Goal: Task Accomplishment & Management: Manage account settings

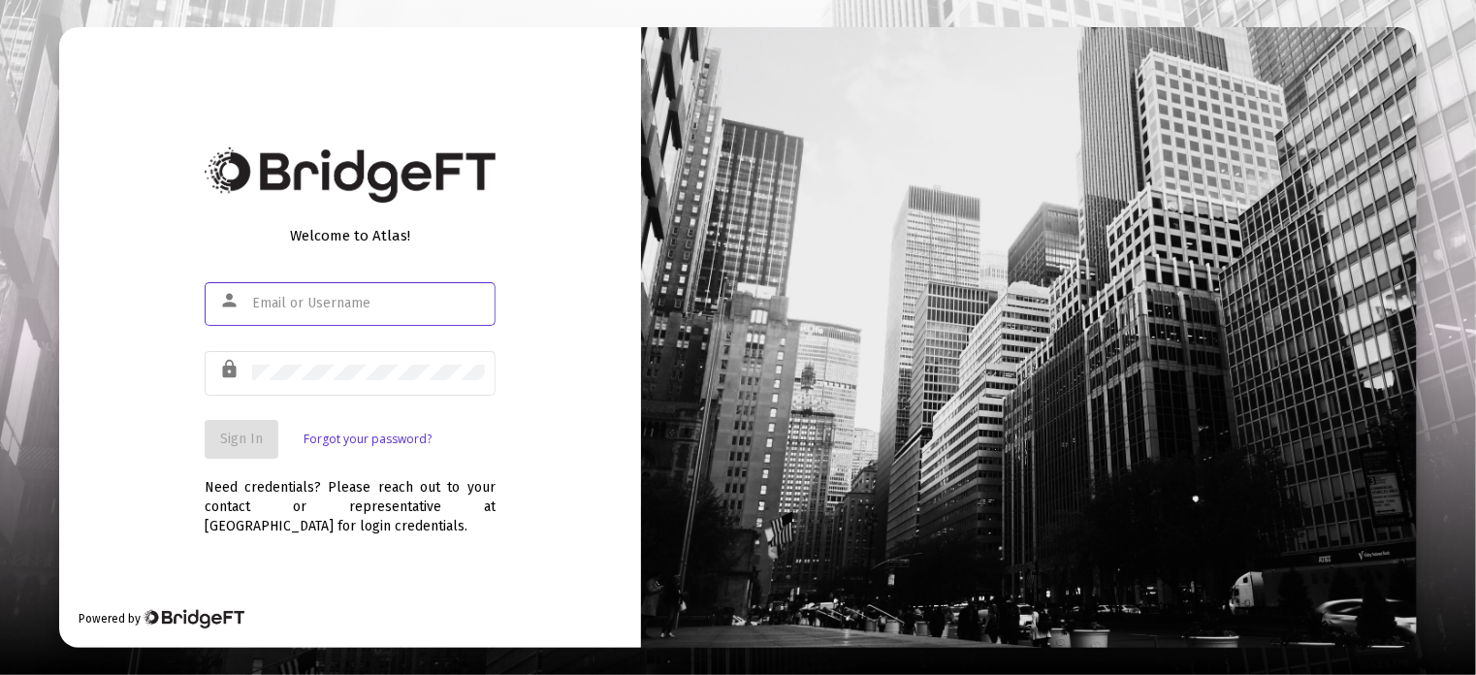
type input "[EMAIL_ADDRESS][DOMAIN_NAME]"
click at [226, 441] on span "Sign In" at bounding box center [241, 438] width 43 height 16
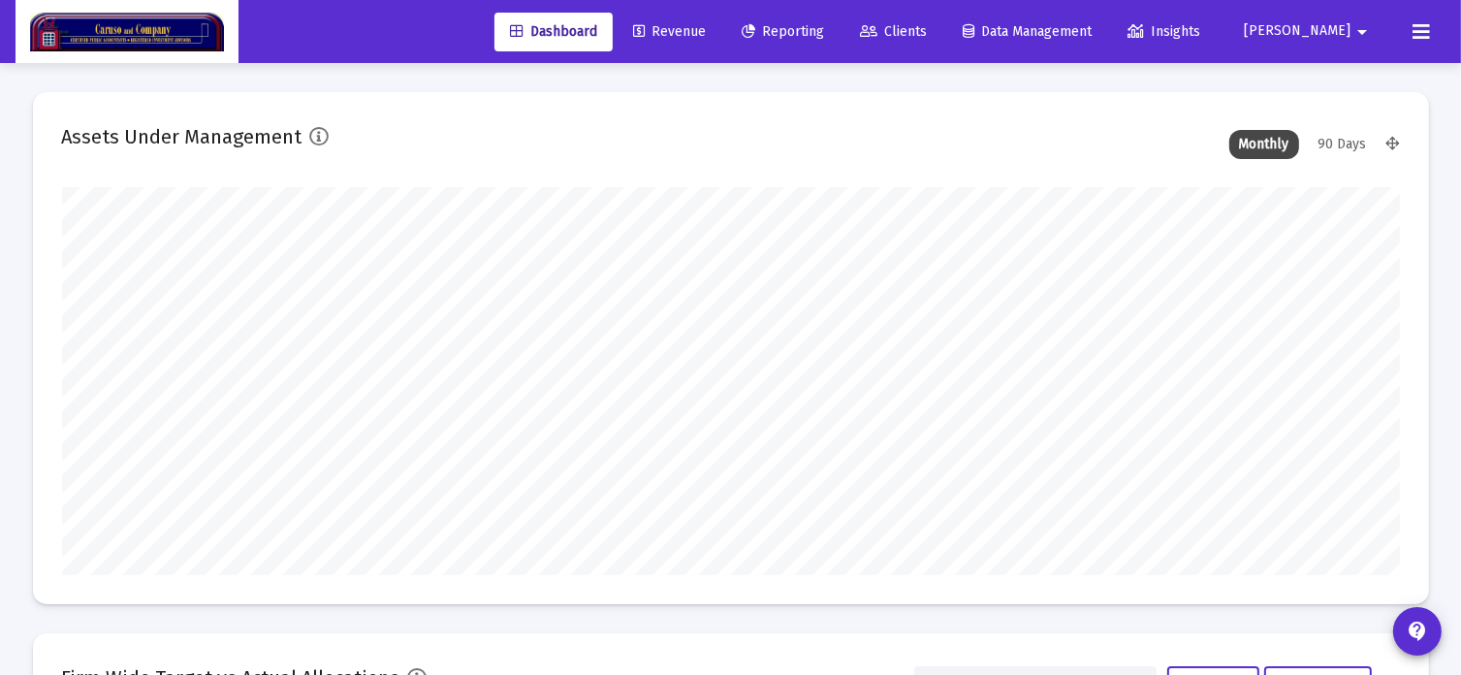
scroll to position [388, 1338]
type input "[DATE]"
type input "[EMAIL_ADDRESS][DOMAIN_NAME]"
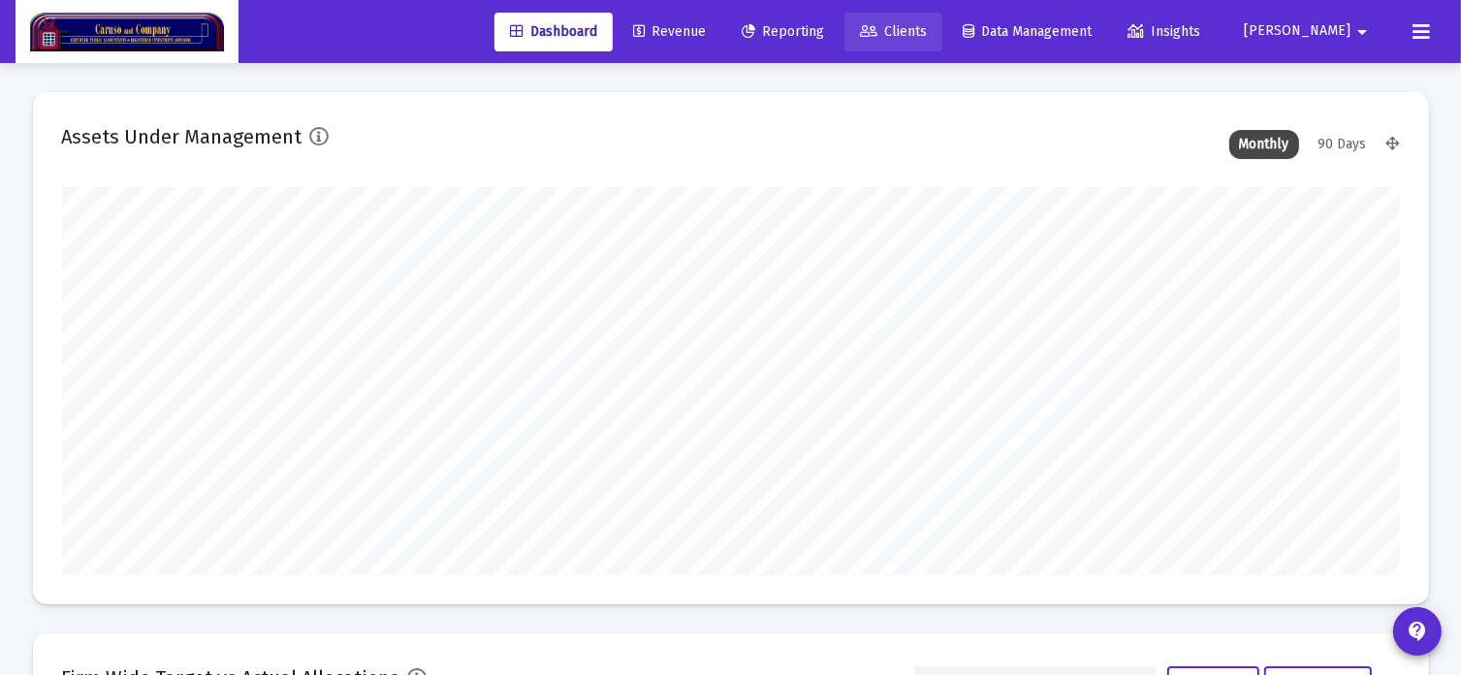
click at [927, 37] on span "Clients" at bounding box center [893, 31] width 67 height 16
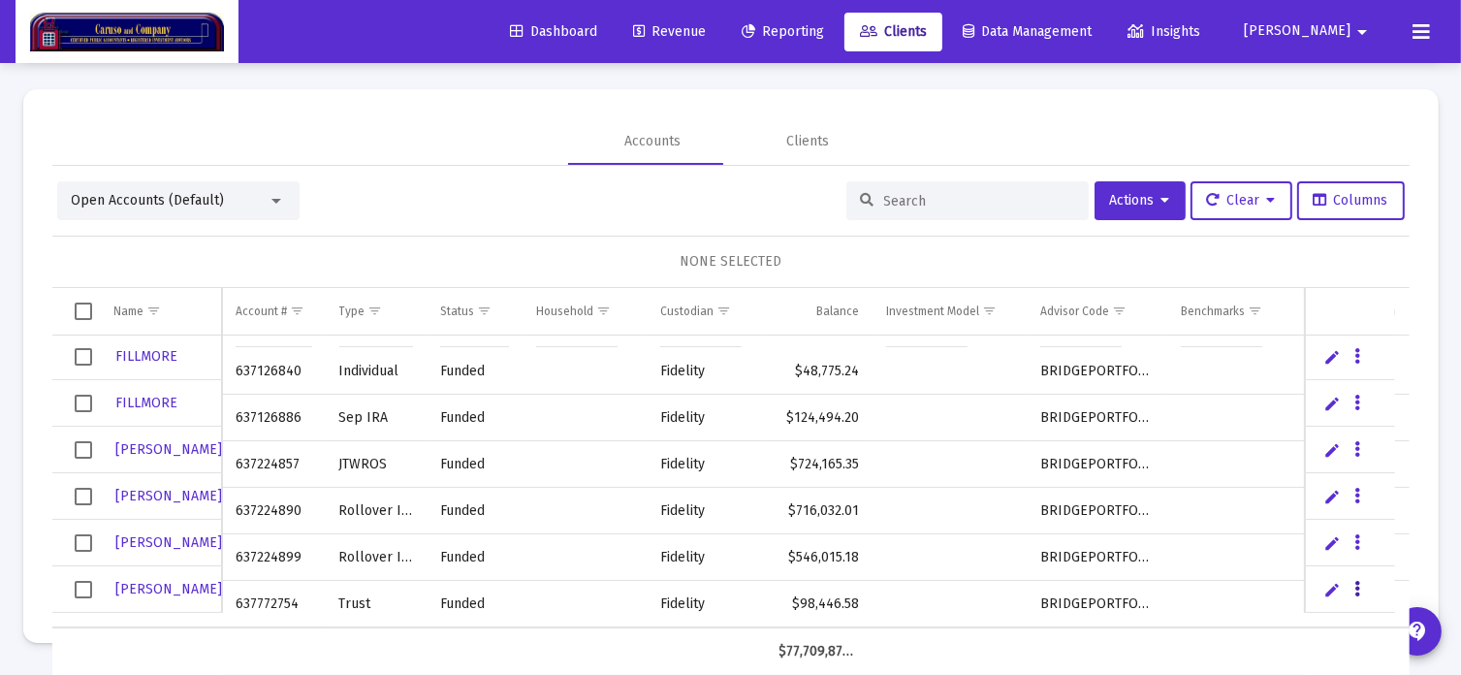
click at [1354, 588] on icon "Data grid" at bounding box center [1357, 589] width 6 height 23
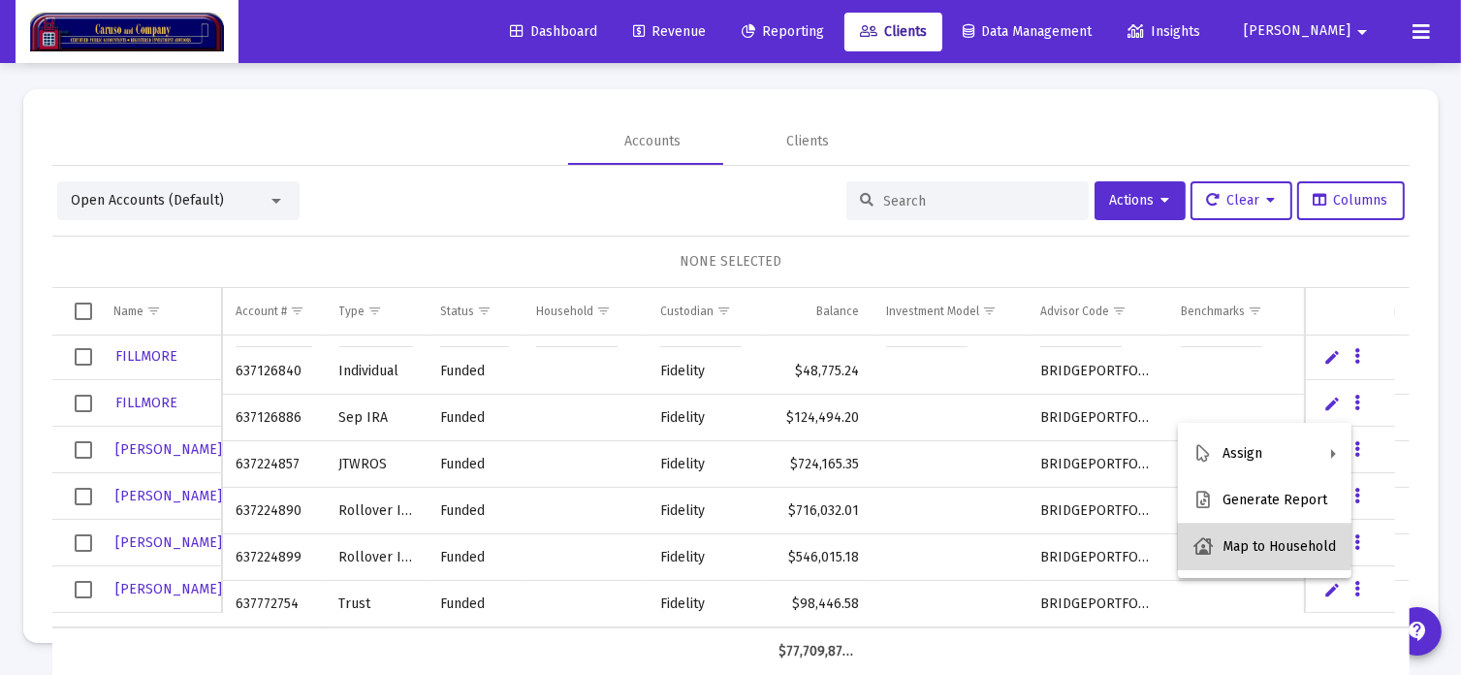
click at [1261, 544] on button "Map to Household" at bounding box center [1265, 547] width 174 height 47
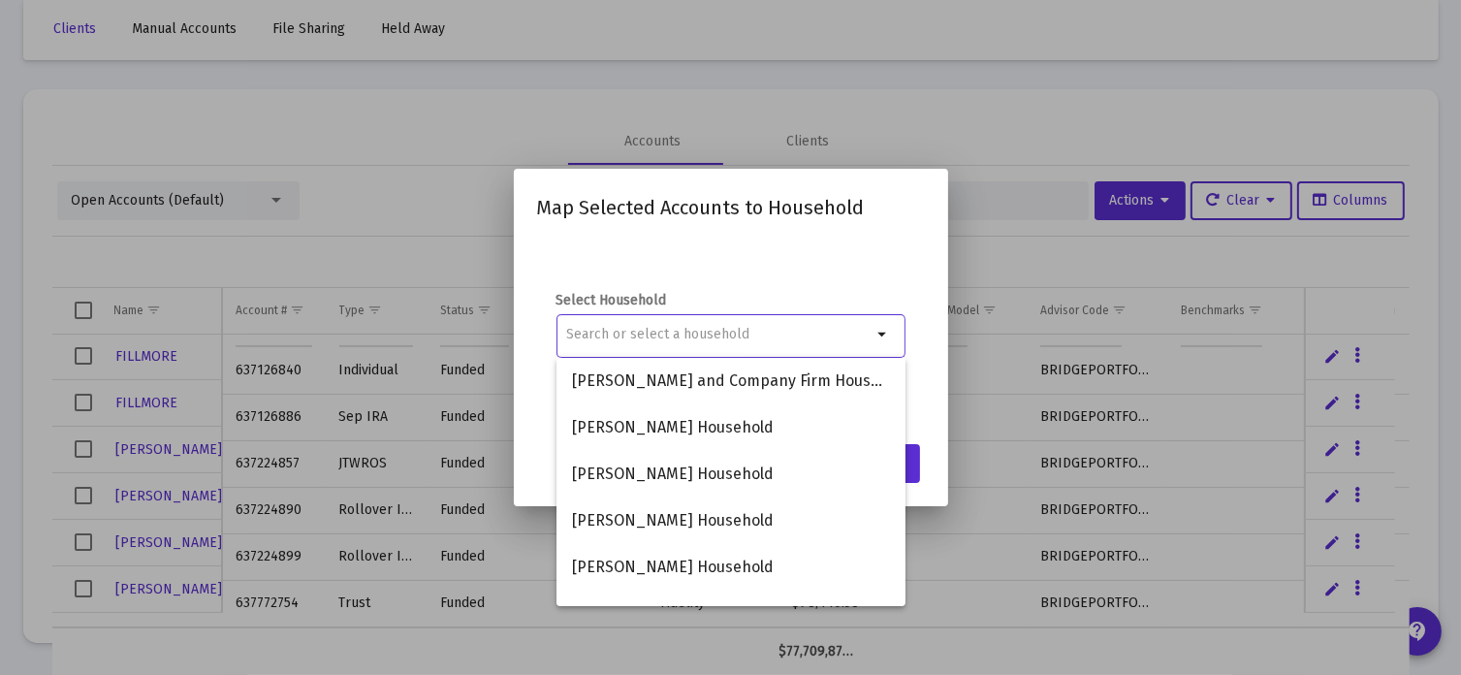
click at [964, 119] on div at bounding box center [730, 337] width 1461 height 675
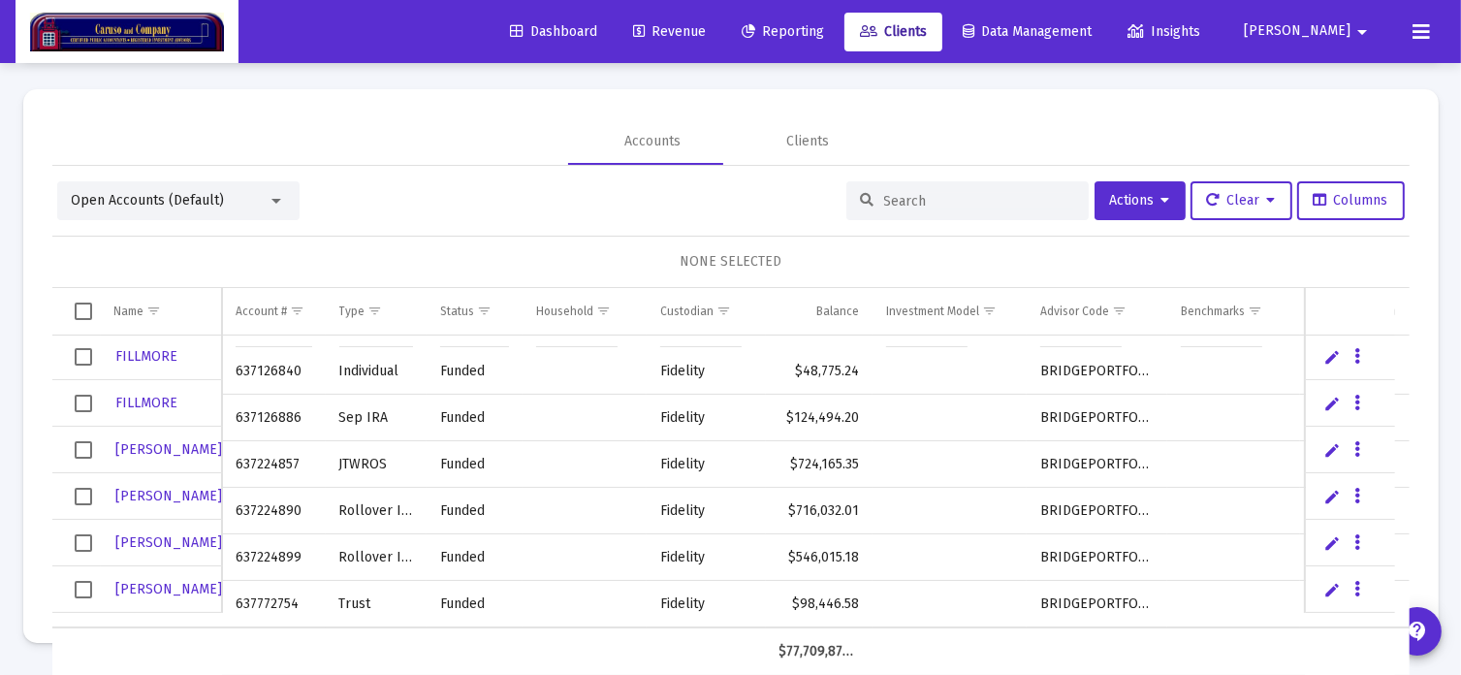
click at [1323, 585] on link "Edit" at bounding box center [1331, 589] width 17 height 17
click at [1361, 588] on link "Cancel" at bounding box center [1369, 589] width 17 height 17
click at [1369, 588] on icon "Data grid" at bounding box center [1372, 589] width 6 height 23
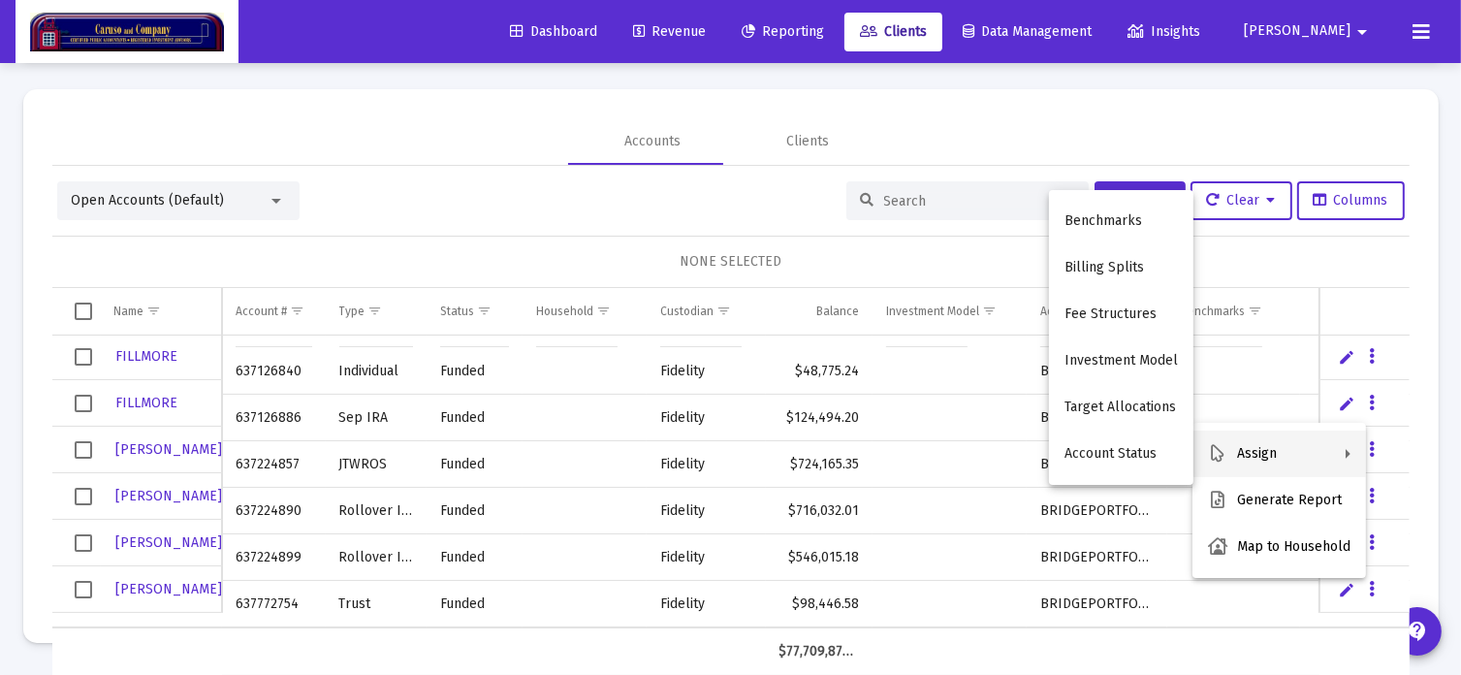
click at [1172, 116] on div at bounding box center [730, 337] width 1461 height 675
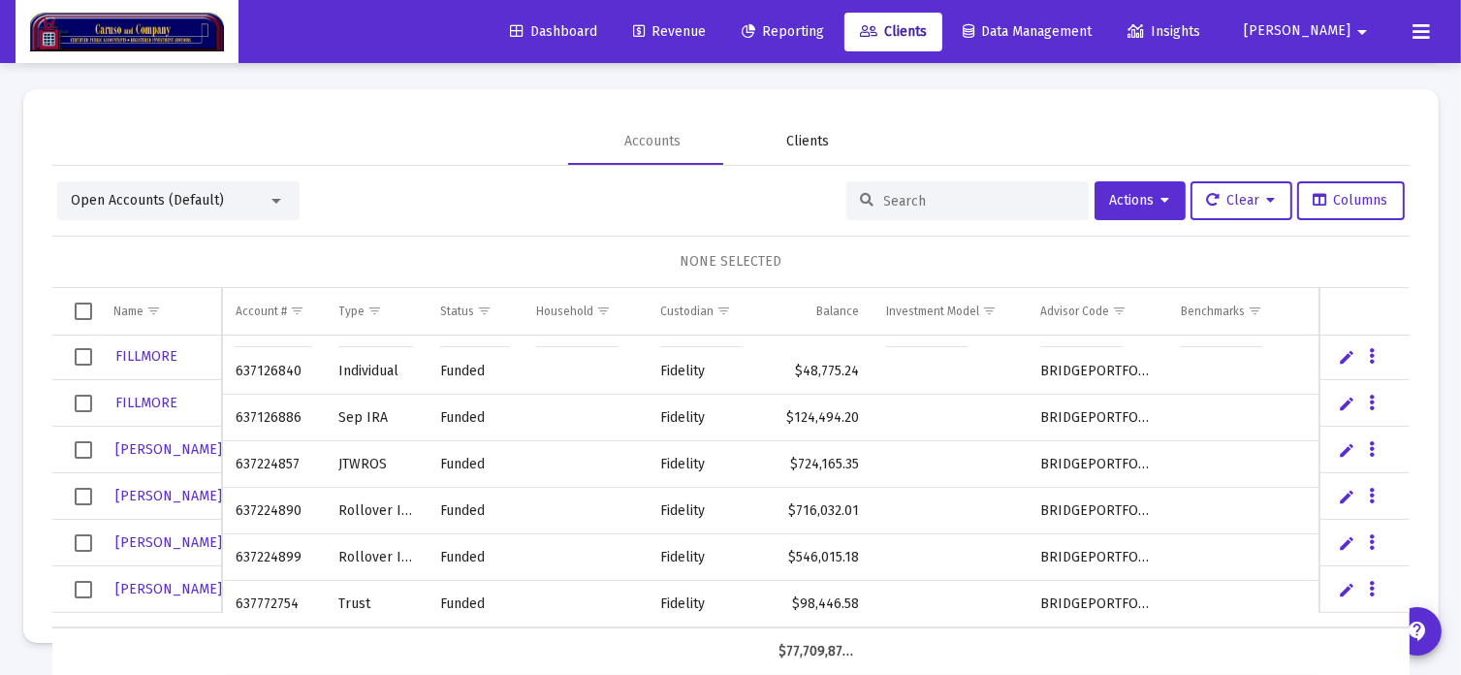
click at [801, 139] on div "Clients" at bounding box center [808, 141] width 43 height 19
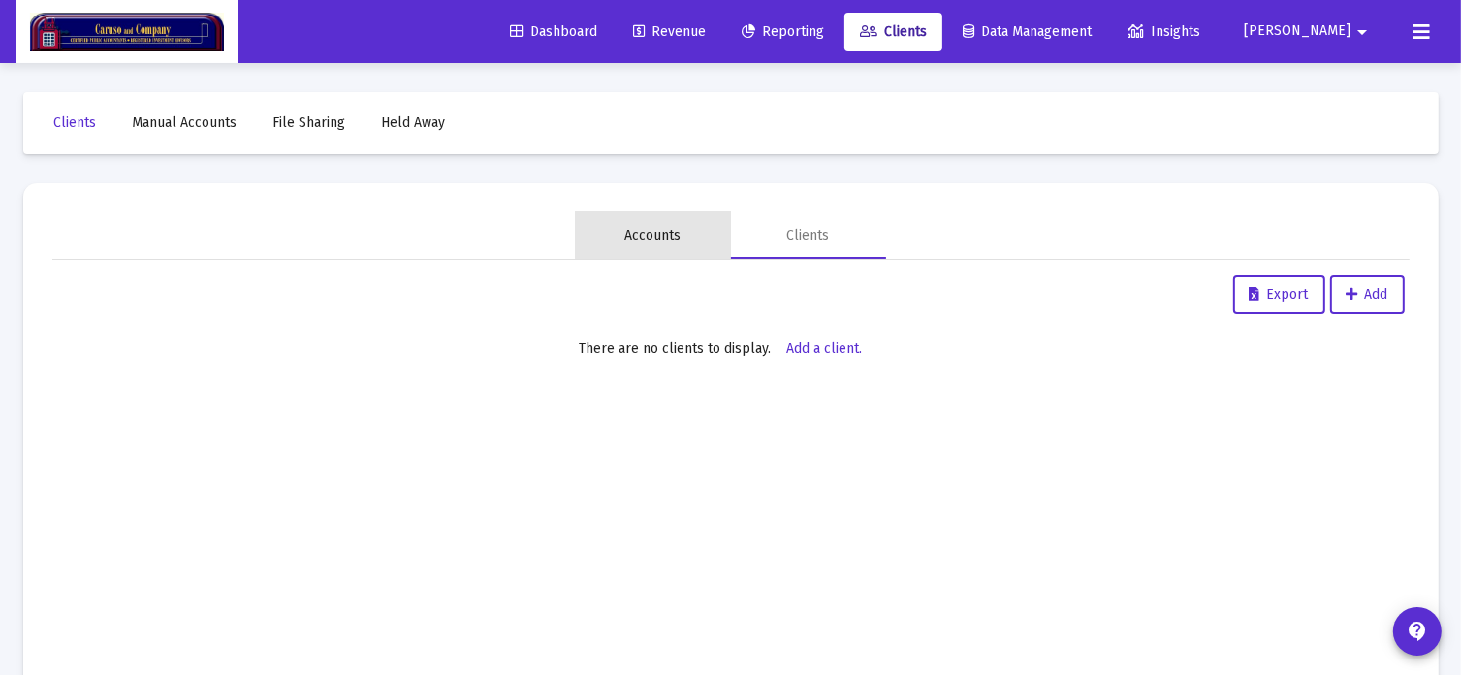
click at [663, 232] on div "Accounts" at bounding box center [653, 235] width 56 height 19
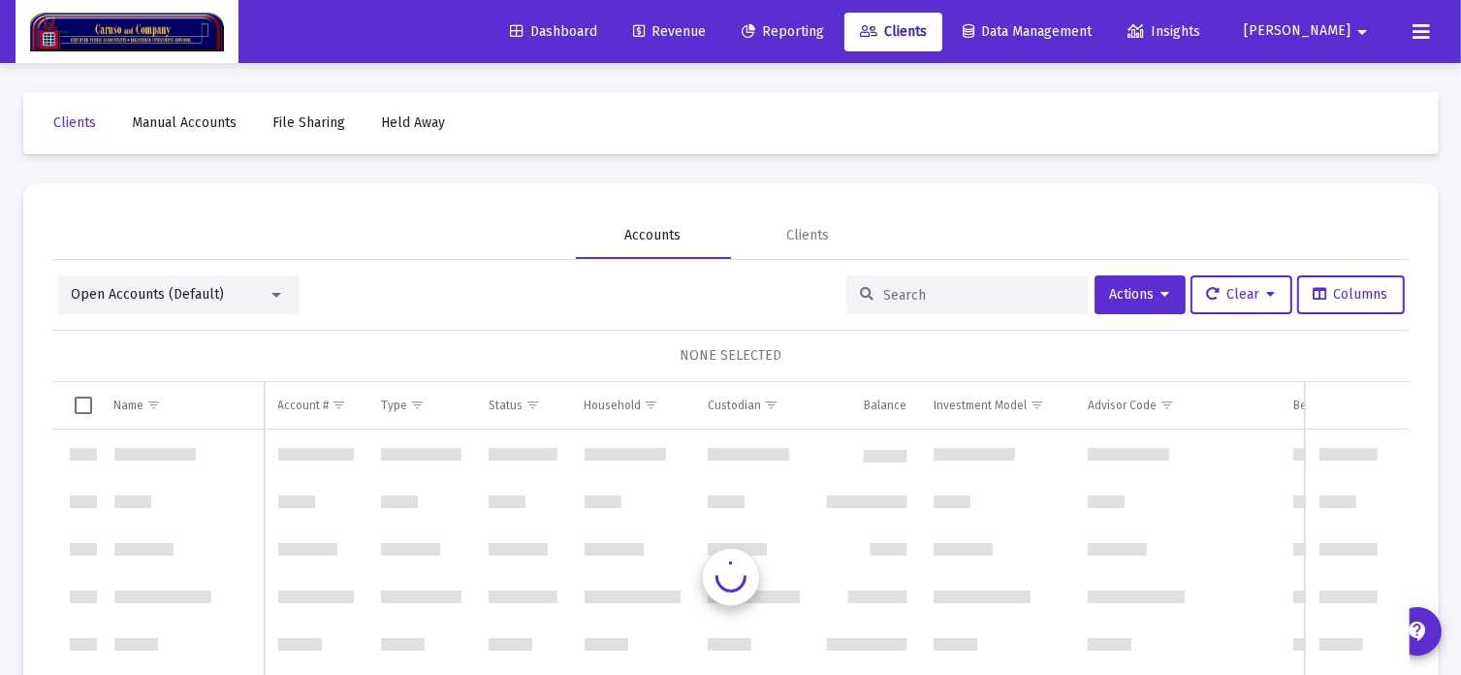
scroll to position [5584, 0]
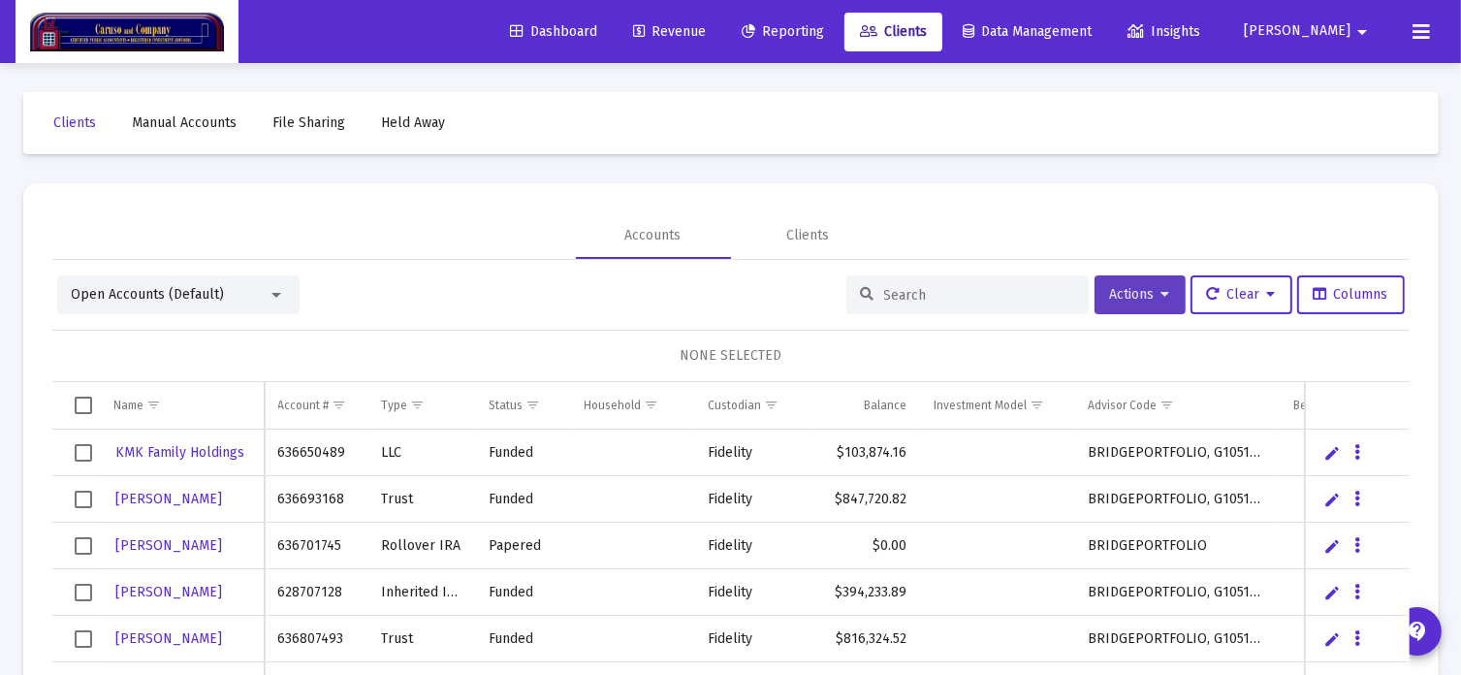
click at [1110, 298] on span "Actions" at bounding box center [1140, 294] width 60 height 16
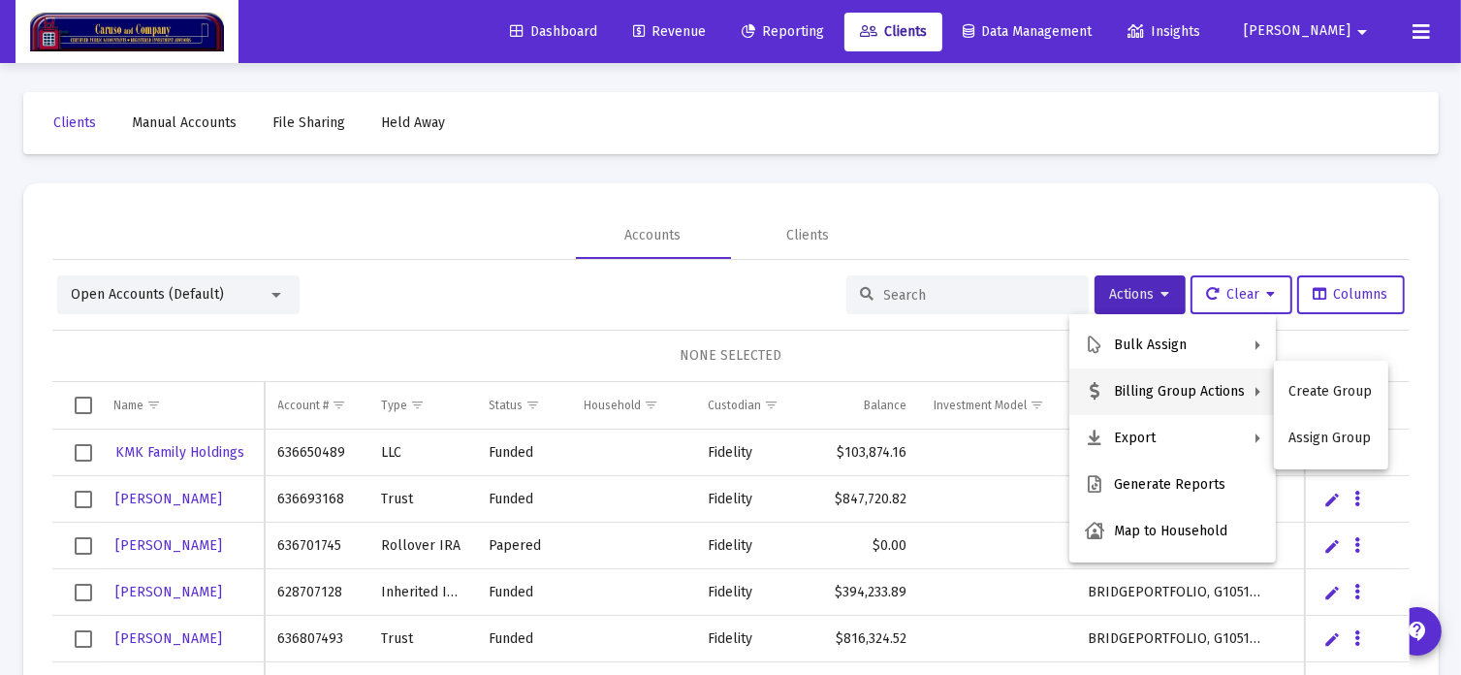
click at [1140, 177] on div at bounding box center [730, 337] width 1461 height 675
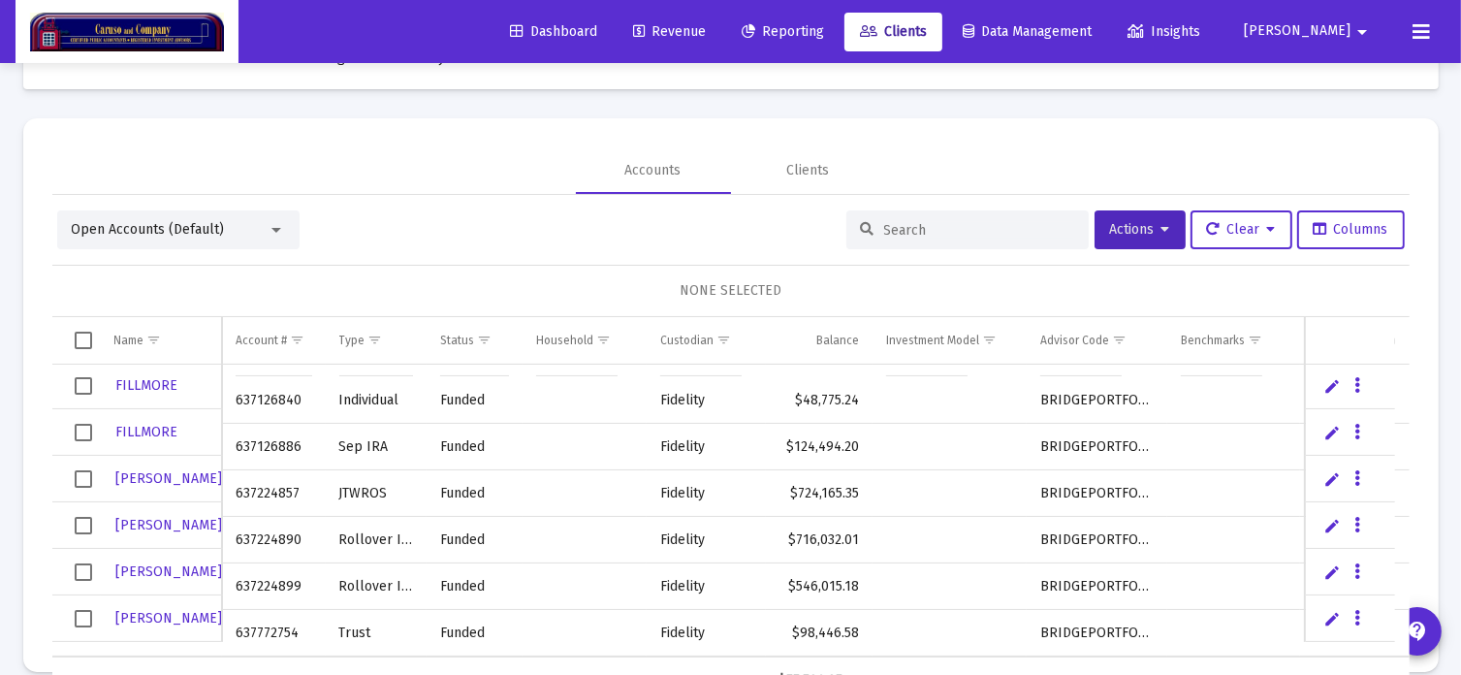
scroll to position [91, 0]
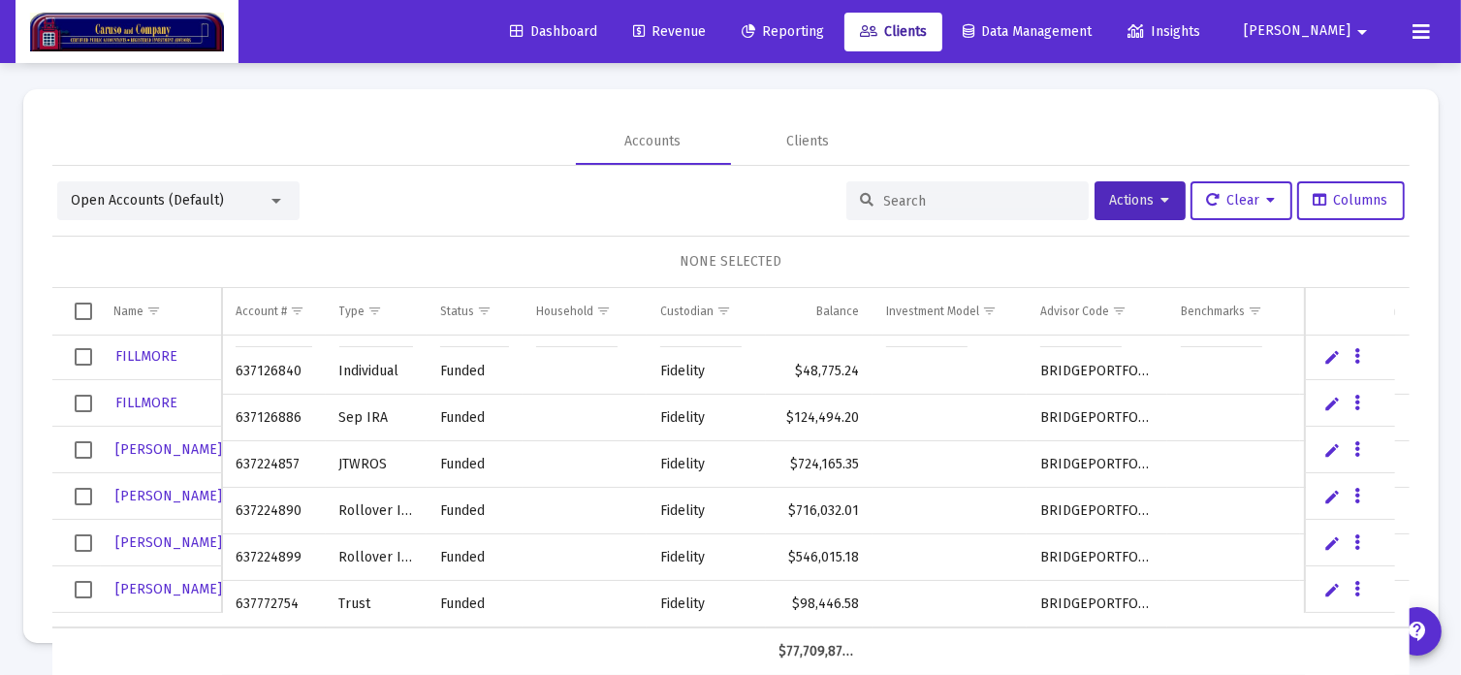
click at [81, 588] on span "Select row" at bounding box center [83, 589] width 17 height 17
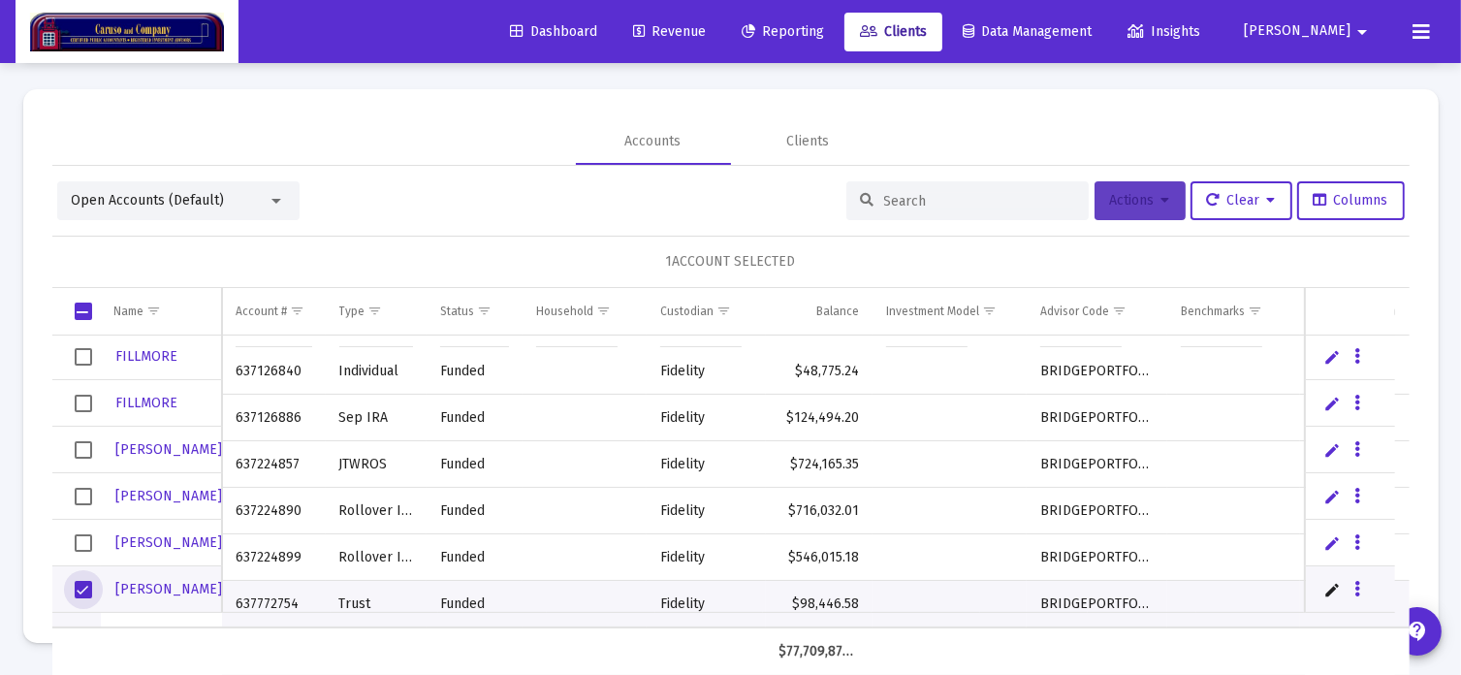
click at [1095, 208] on button "Actions" at bounding box center [1140, 200] width 91 height 39
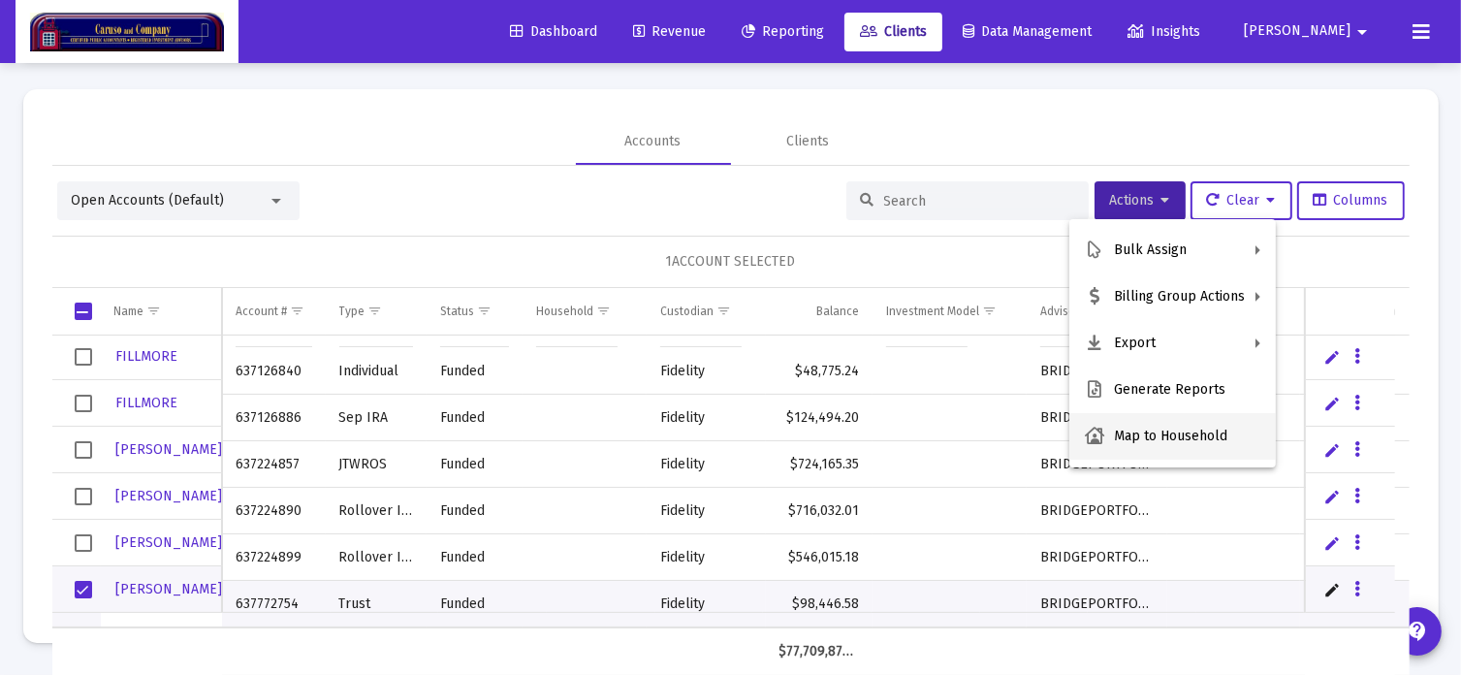
click at [1109, 437] on button "Map to Household" at bounding box center [1172, 436] width 207 height 47
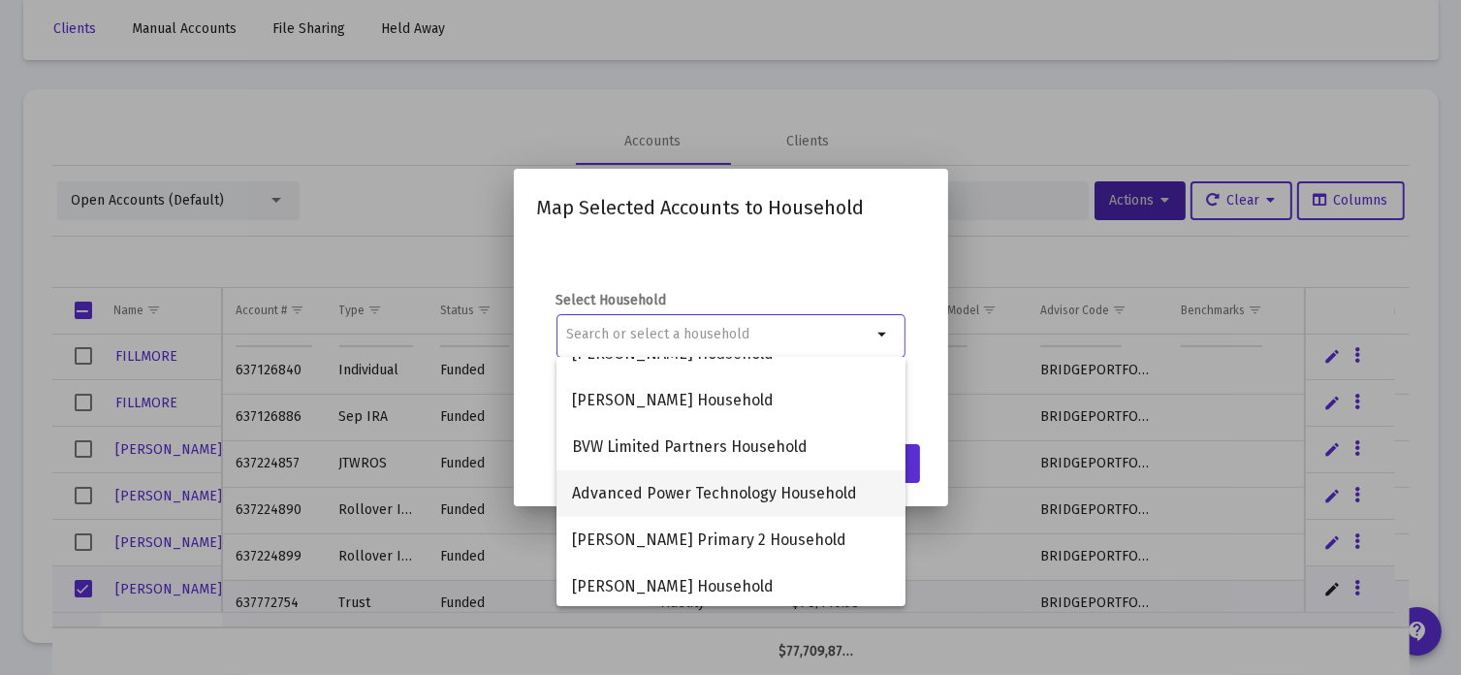
scroll to position [683, 0]
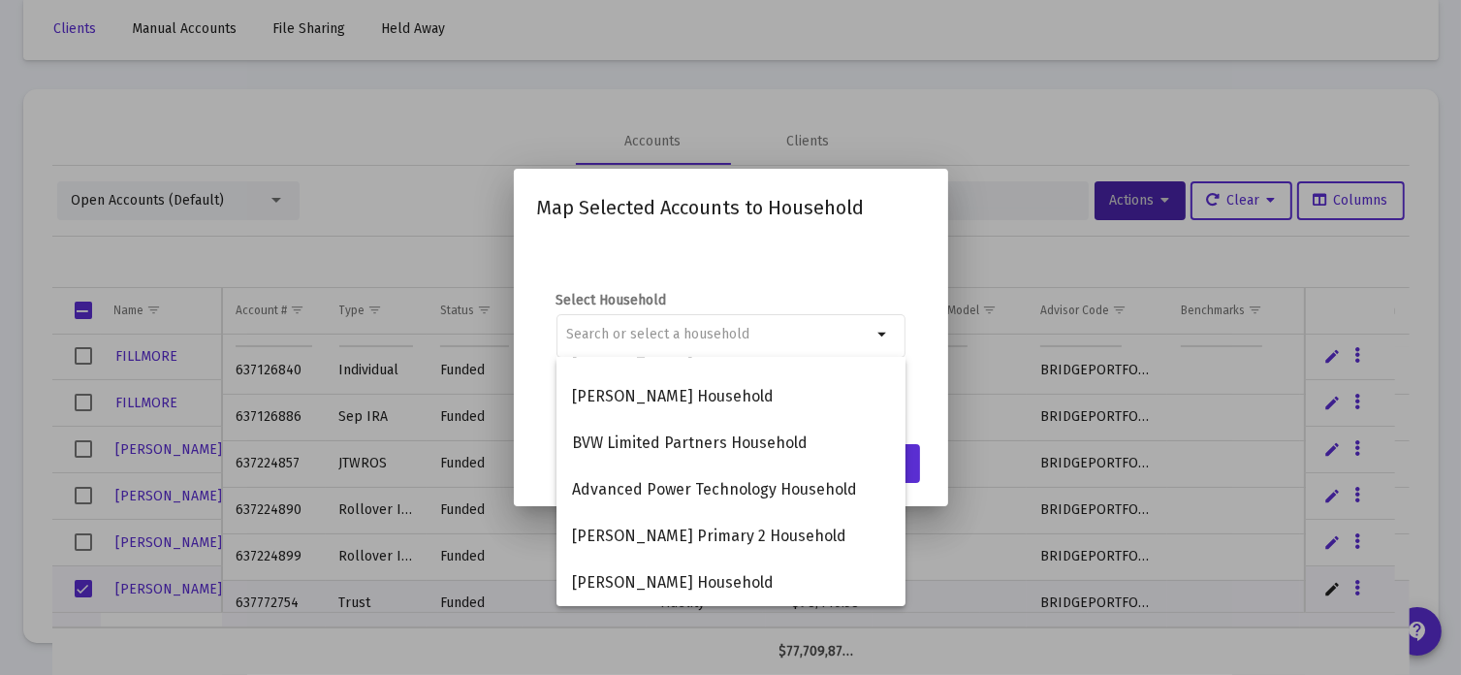
click at [991, 110] on div at bounding box center [730, 337] width 1461 height 675
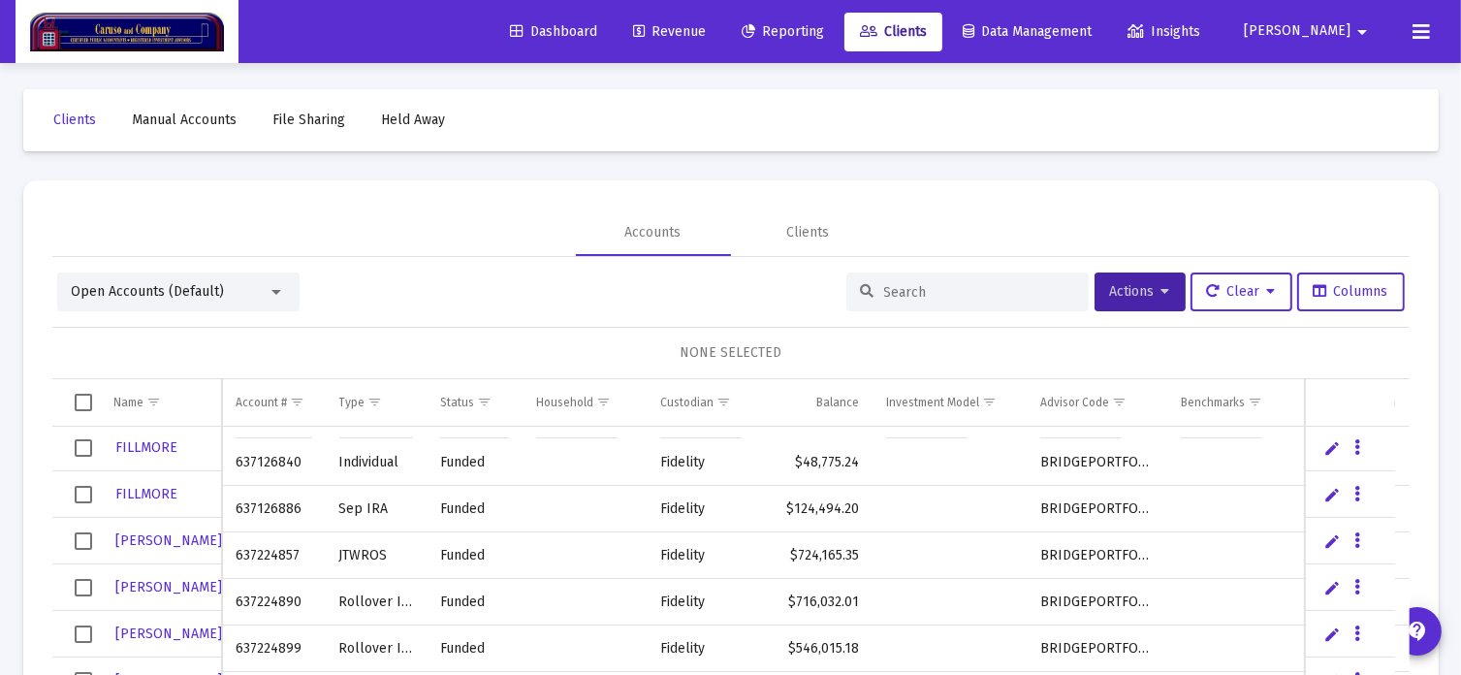
scroll to position [91, 0]
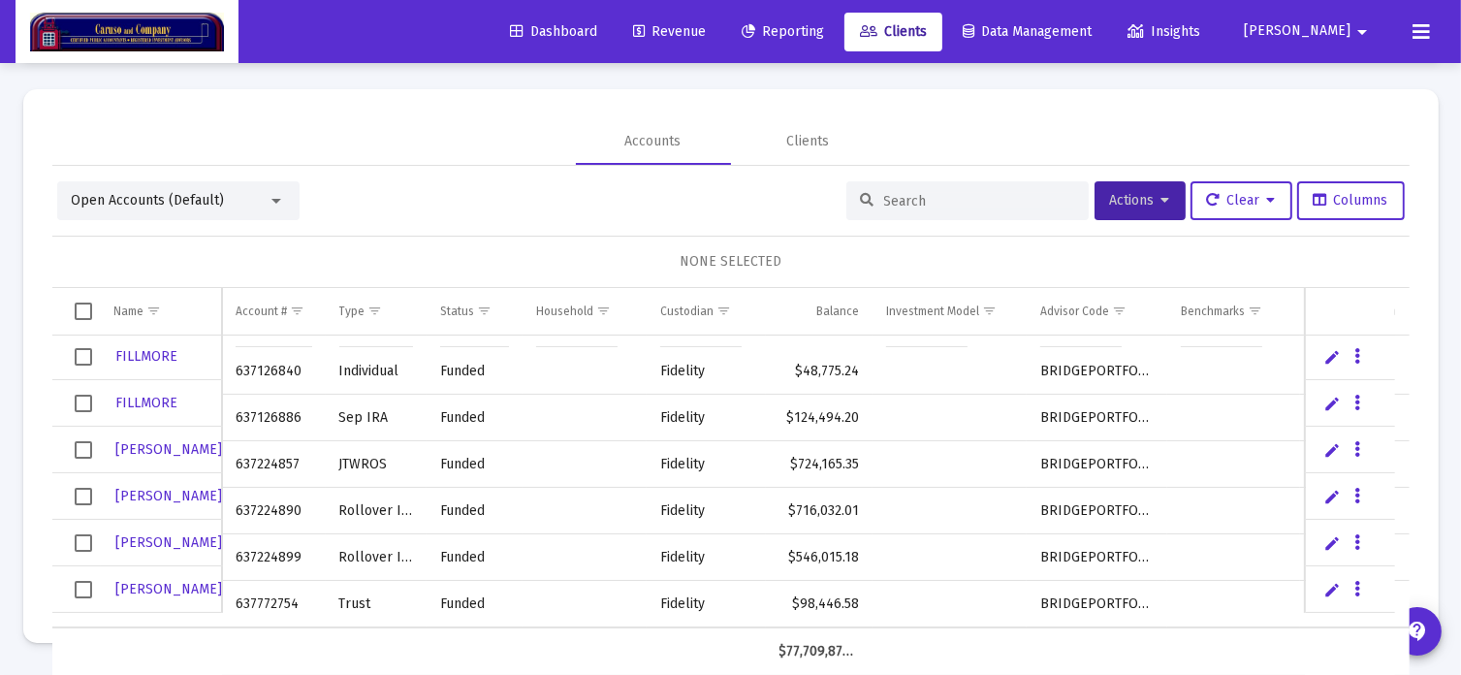
click at [597, 33] on span "Dashboard" at bounding box center [553, 31] width 87 height 16
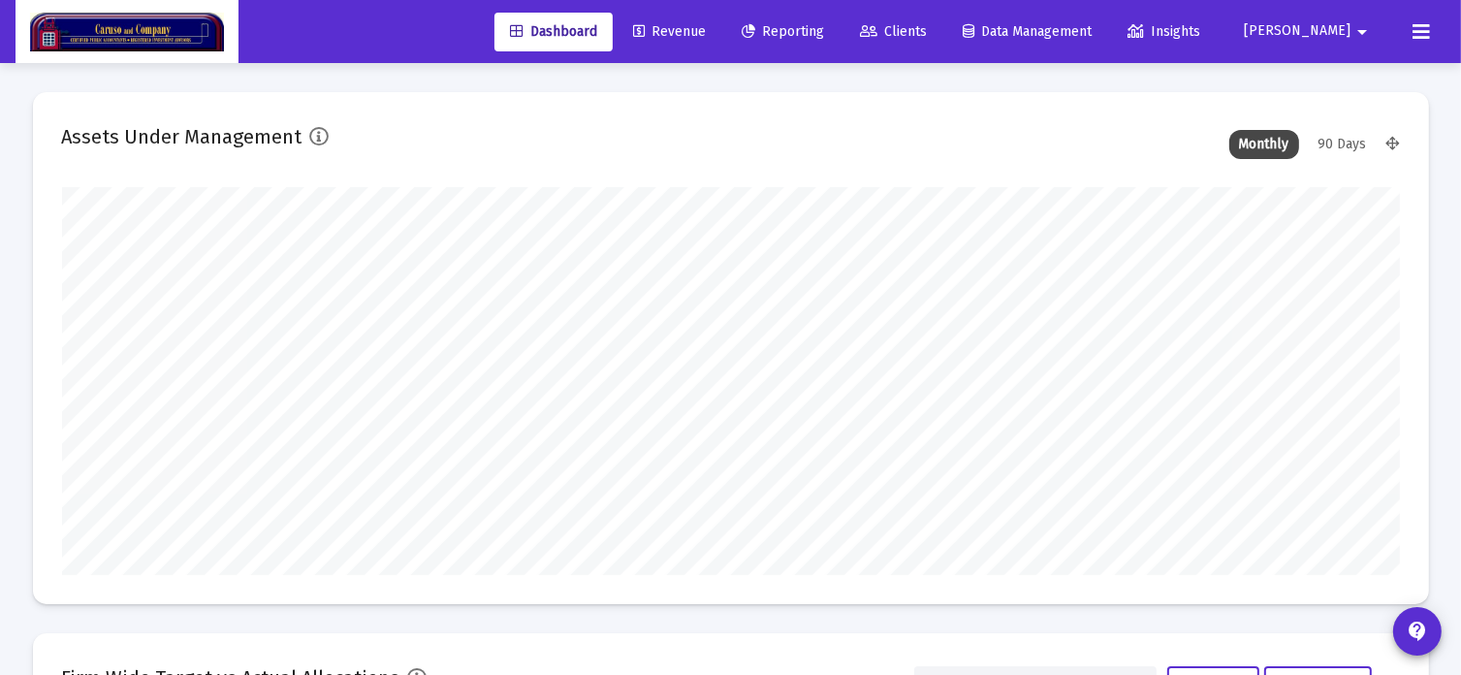
scroll to position [388, 625]
click at [1425, 26] on icon at bounding box center [1421, 31] width 17 height 23
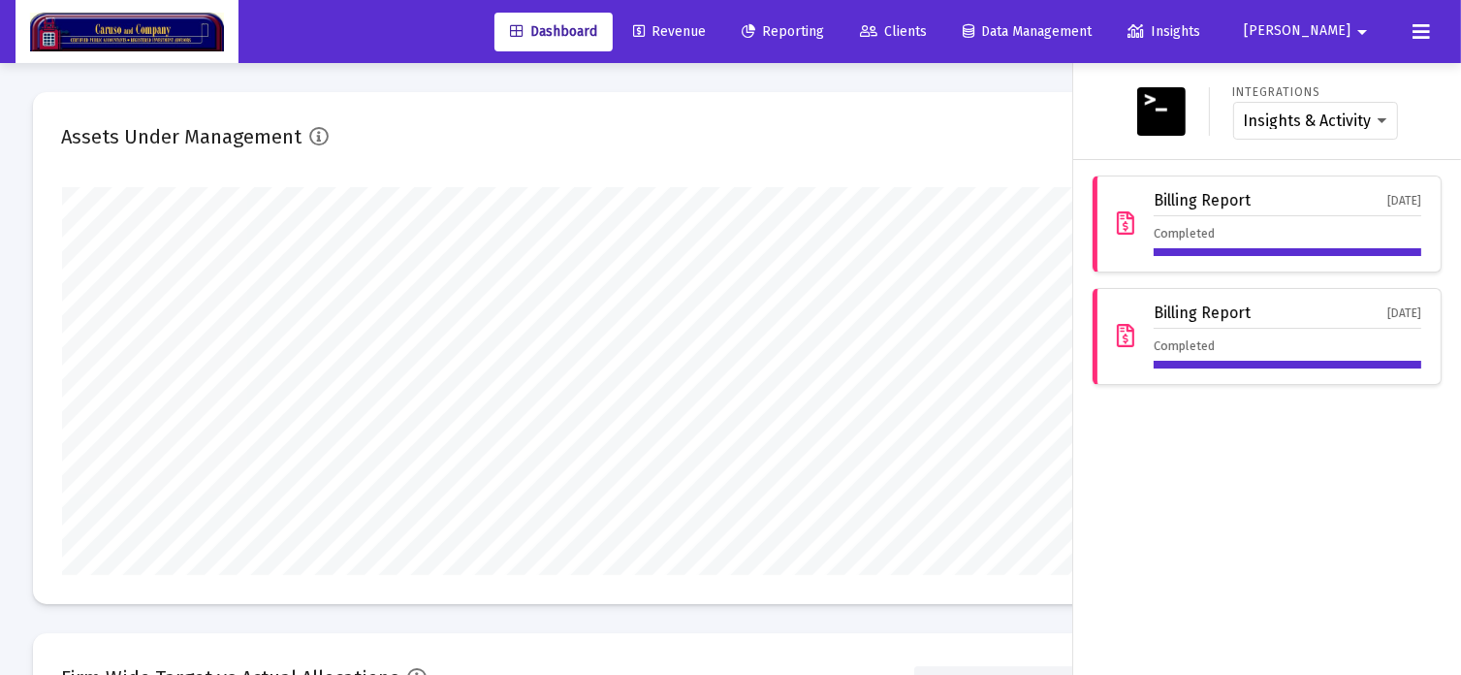
click at [1338, 25] on span "[PERSON_NAME]" at bounding box center [1297, 31] width 107 height 16
click at [1070, 24] on div at bounding box center [730, 337] width 1461 height 675
click at [1070, 24] on span "Data Management" at bounding box center [1027, 31] width 129 height 16
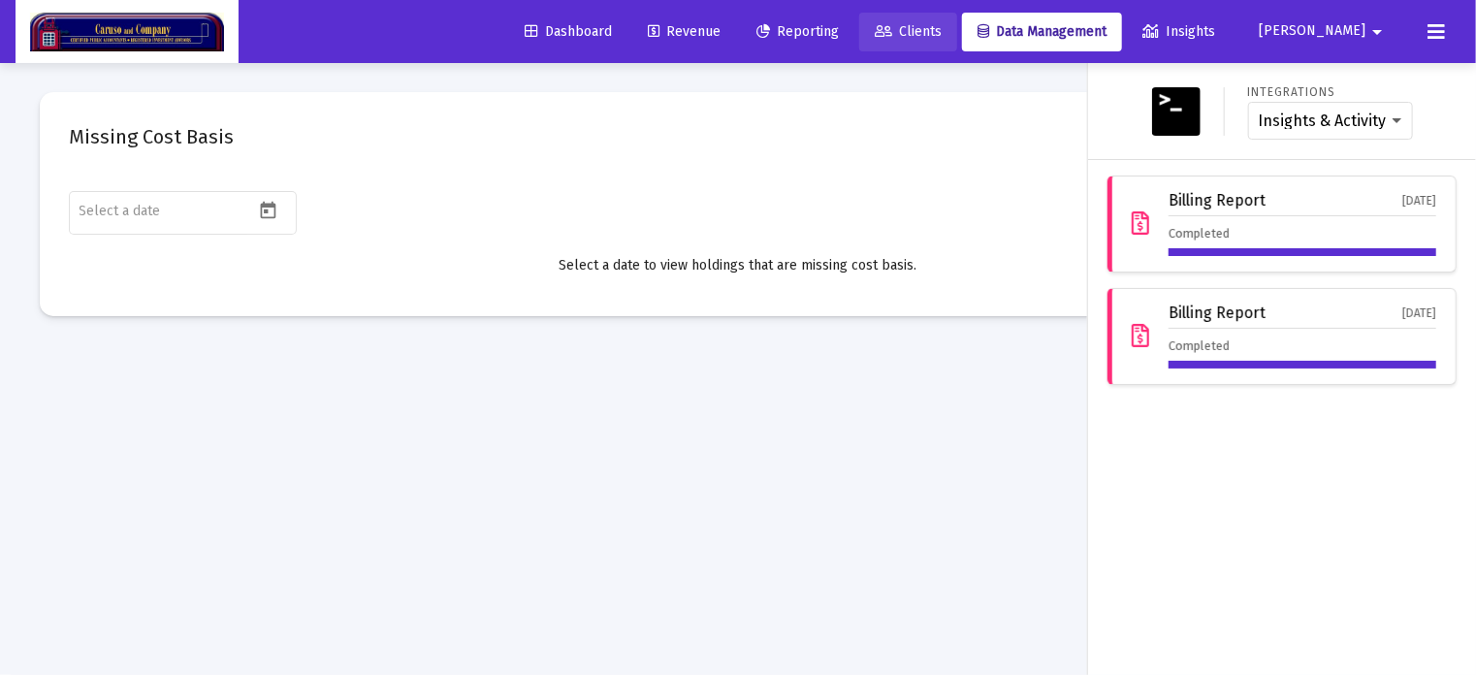
click at [941, 23] on span "Clients" at bounding box center [908, 31] width 67 height 16
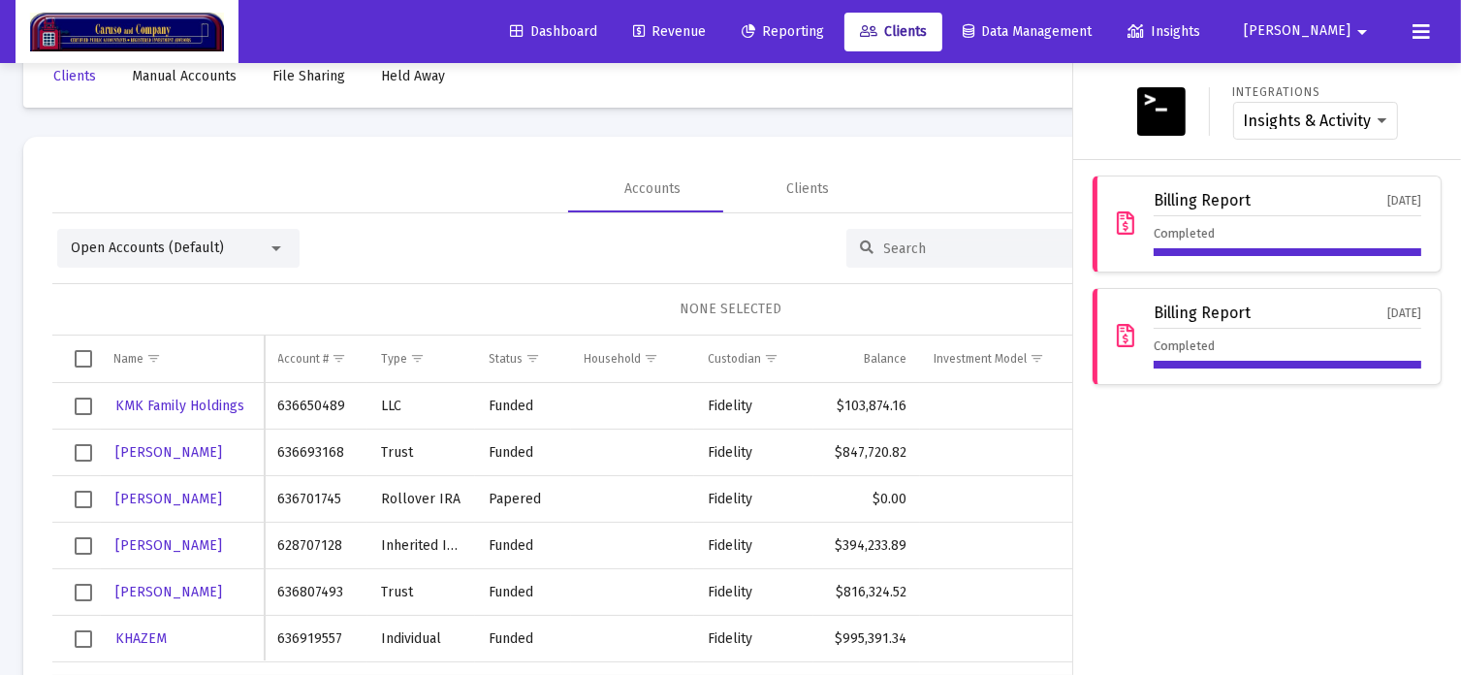
scroll to position [91, 0]
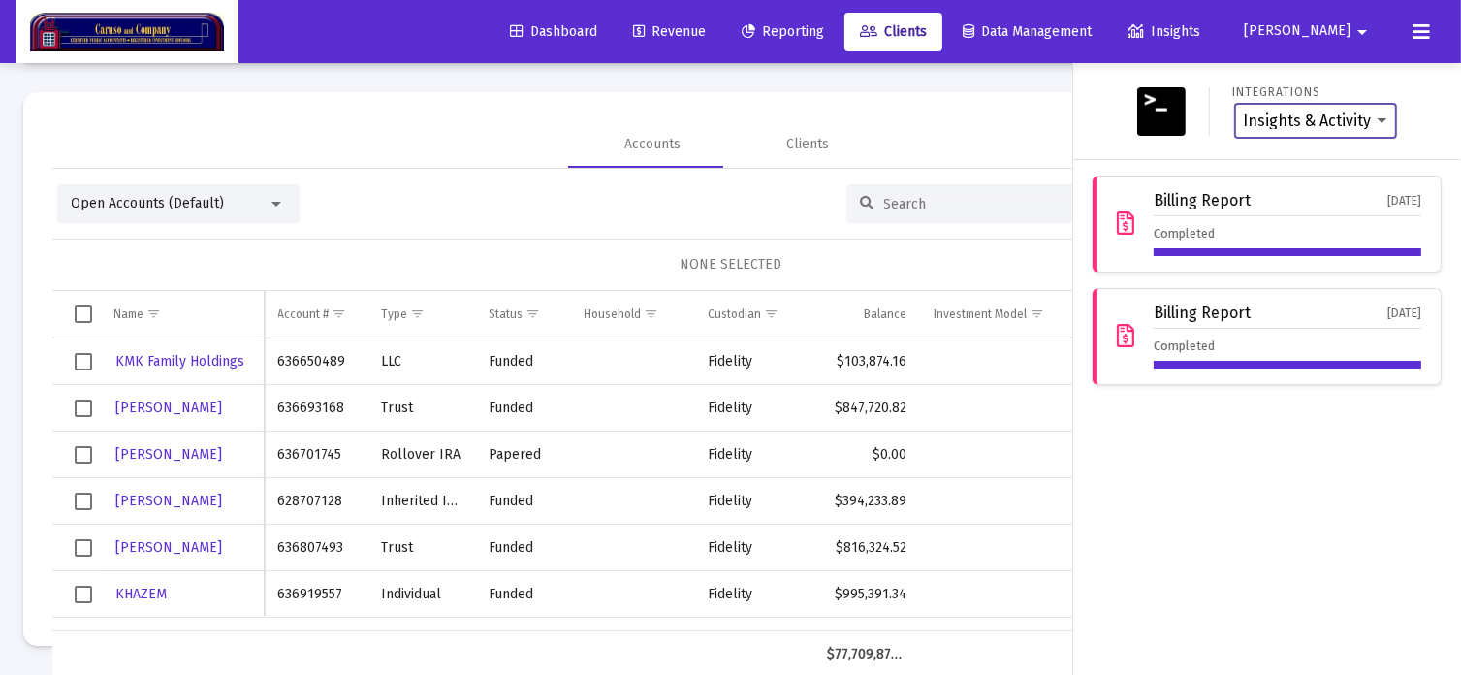
click at [1326, 123] on select "Insights & Activity Wealthbox" at bounding box center [1315, 120] width 143 height 17
click at [956, 123] on div at bounding box center [730, 337] width 1461 height 675
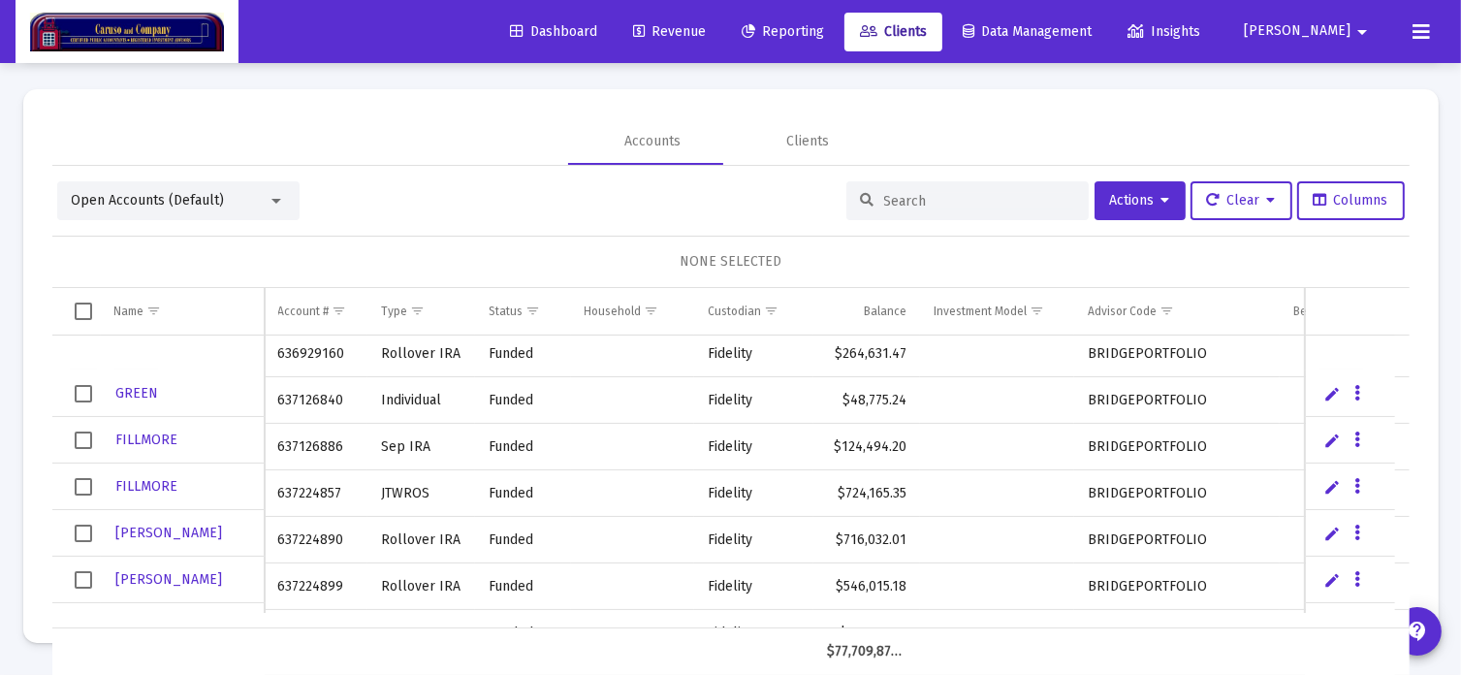
scroll to position [5875, 0]
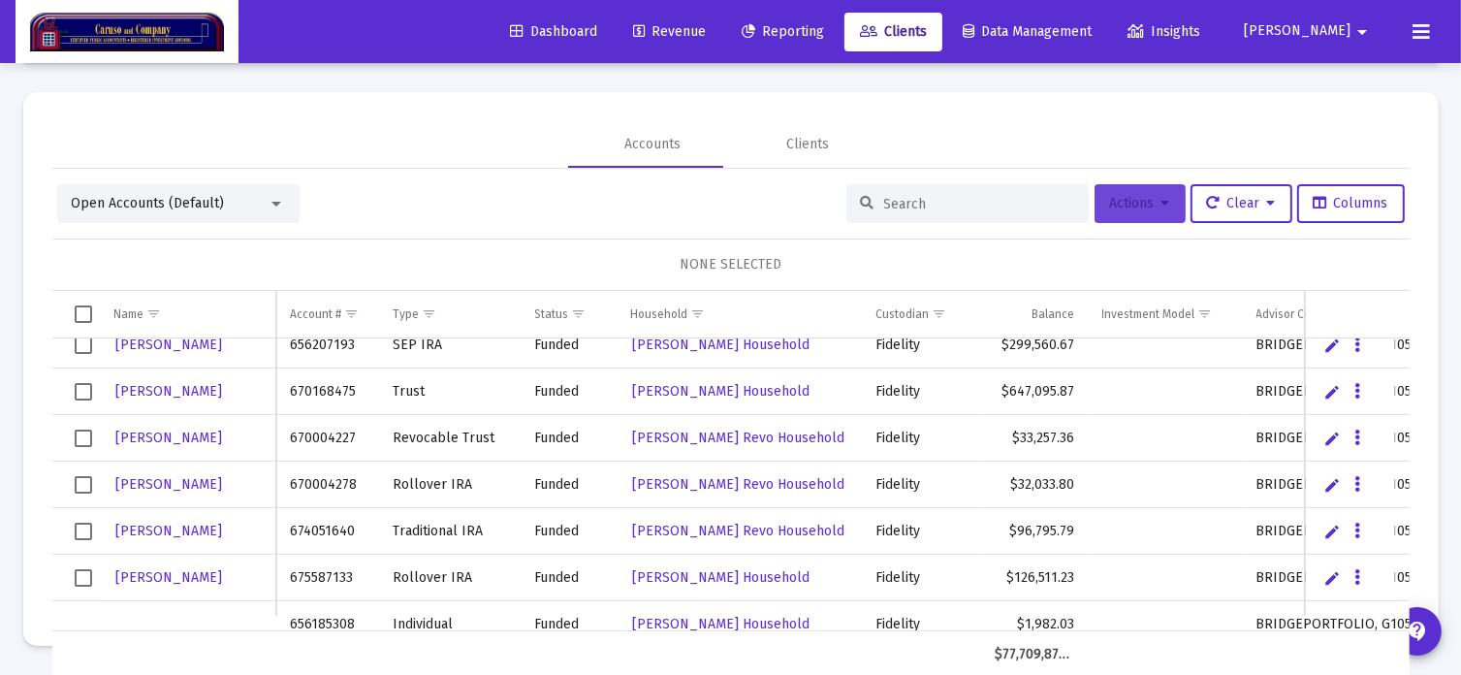
click at [1131, 208] on span "Actions" at bounding box center [1140, 203] width 60 height 16
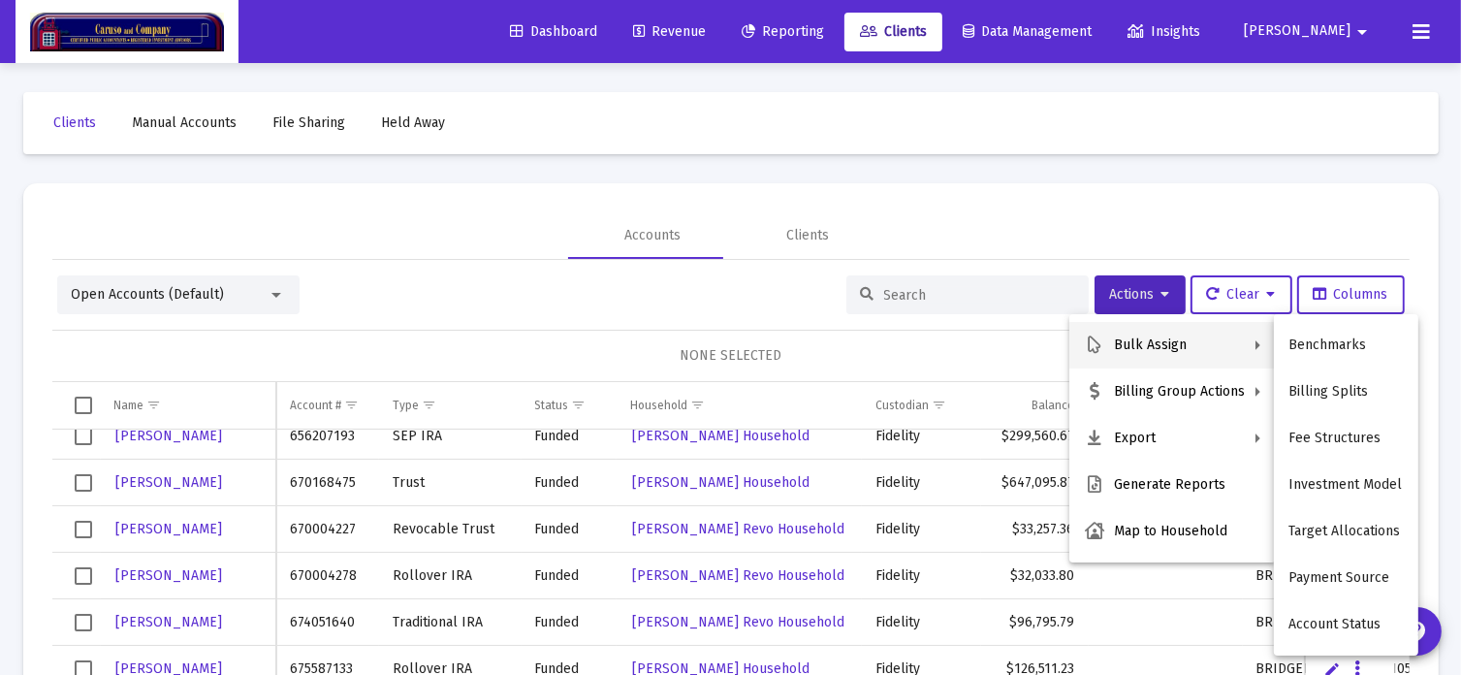
click at [1024, 177] on div at bounding box center [730, 337] width 1461 height 675
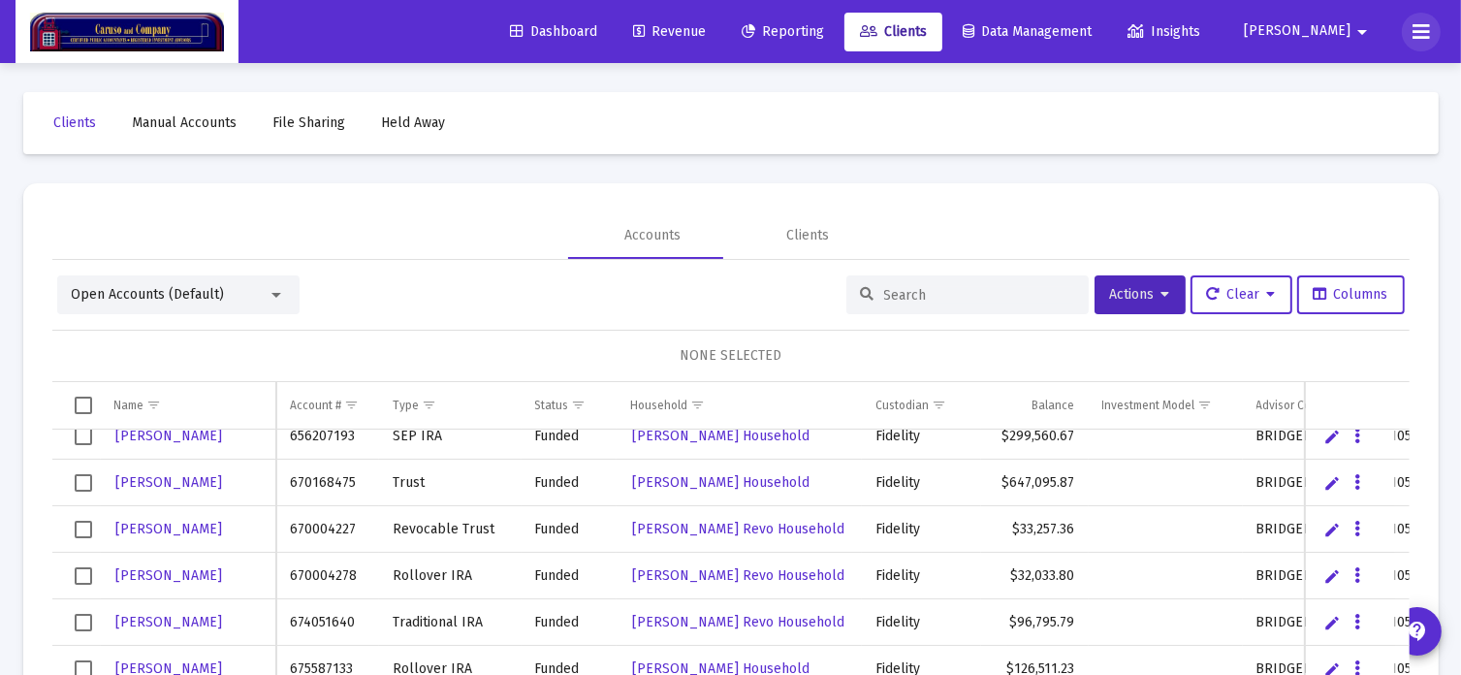
click at [1427, 27] on icon at bounding box center [1421, 31] width 17 height 23
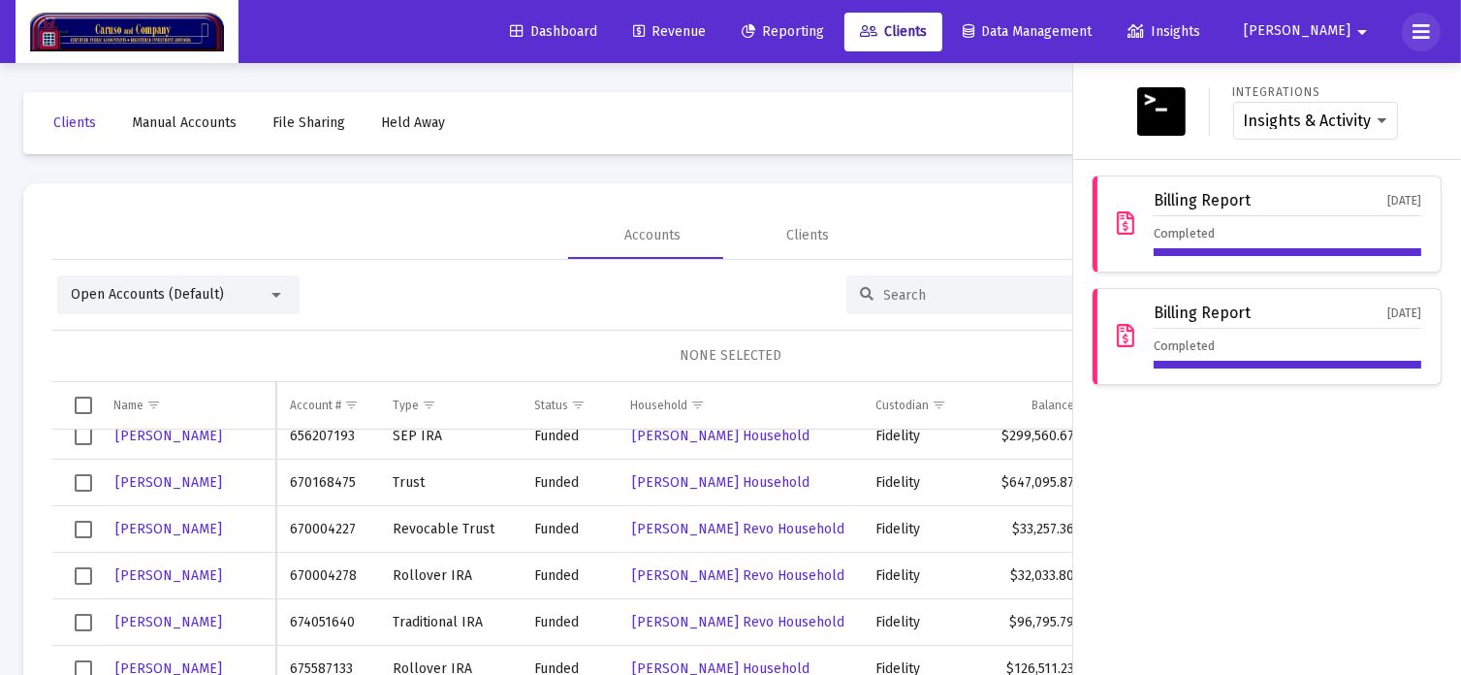
click at [1427, 27] on icon at bounding box center [1421, 31] width 17 height 23
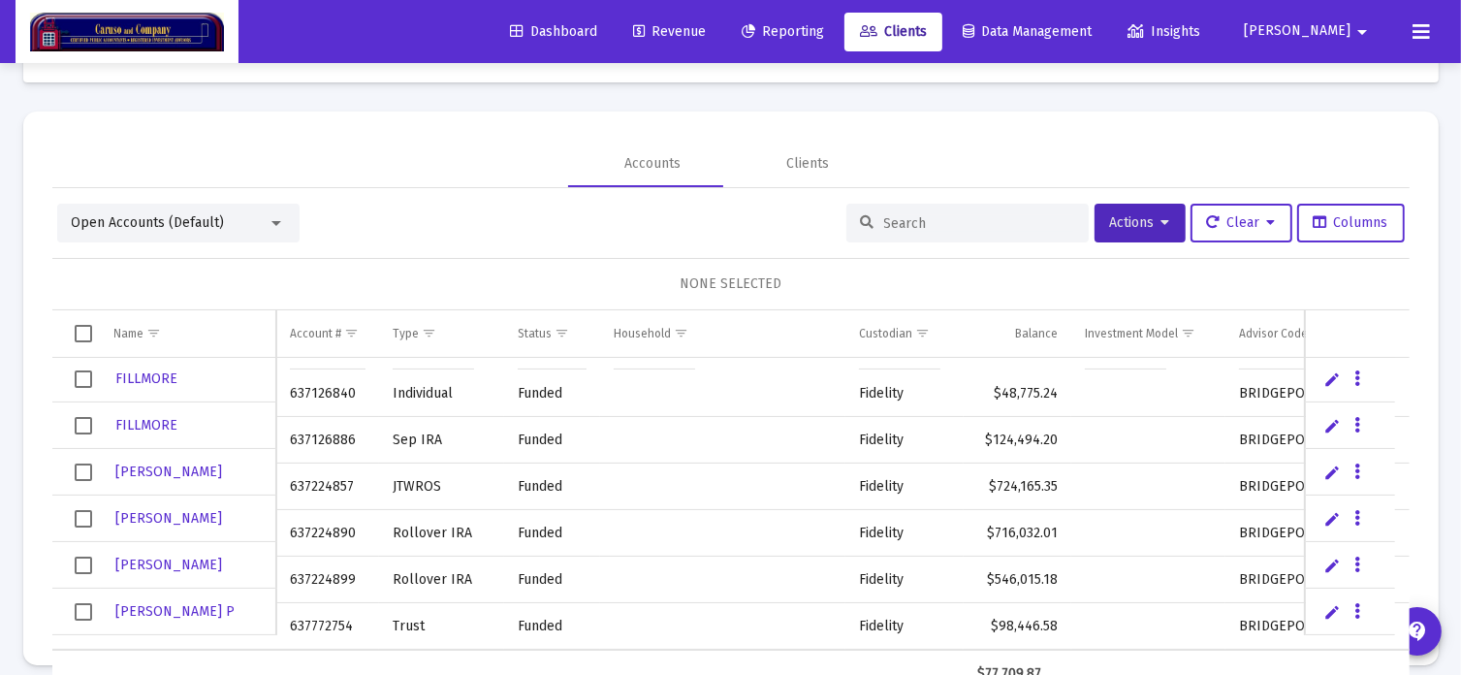
scroll to position [91, 0]
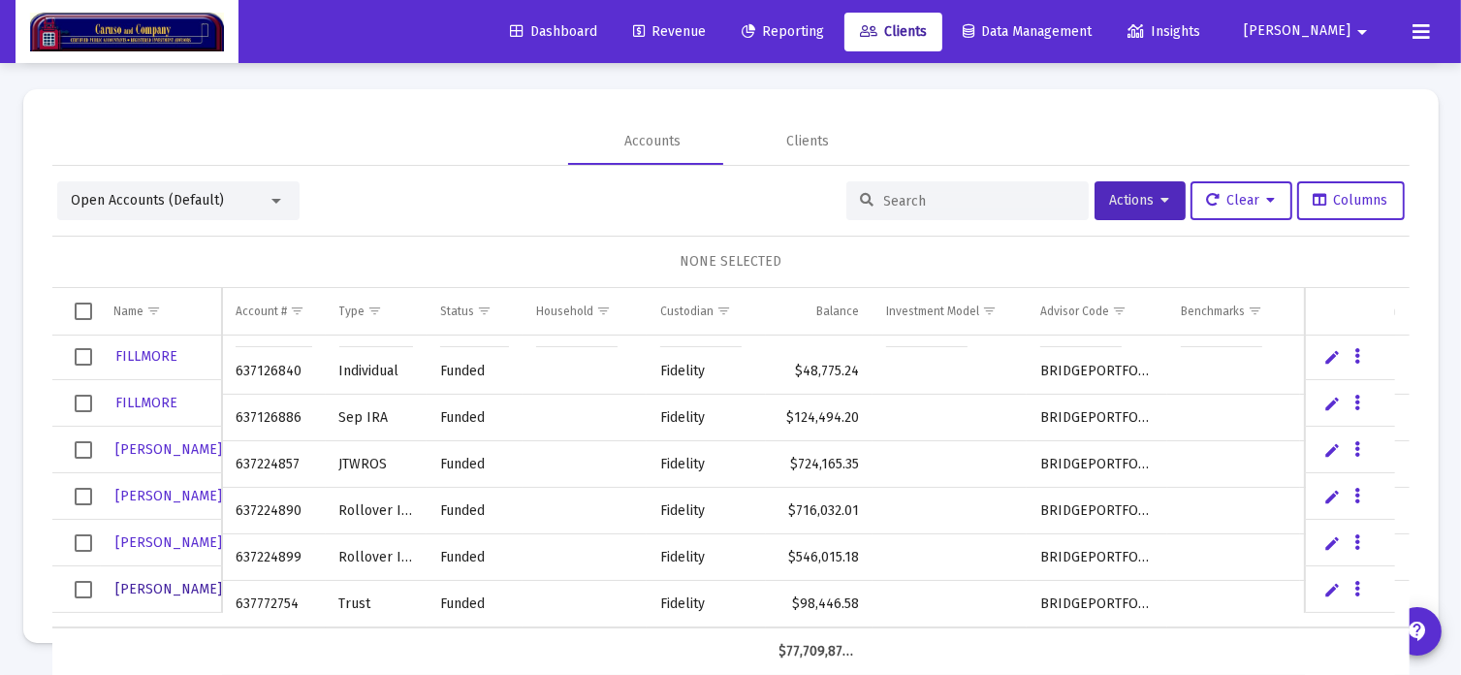
click at [140, 590] on span "[PERSON_NAME] P" at bounding box center [175, 589] width 119 height 16
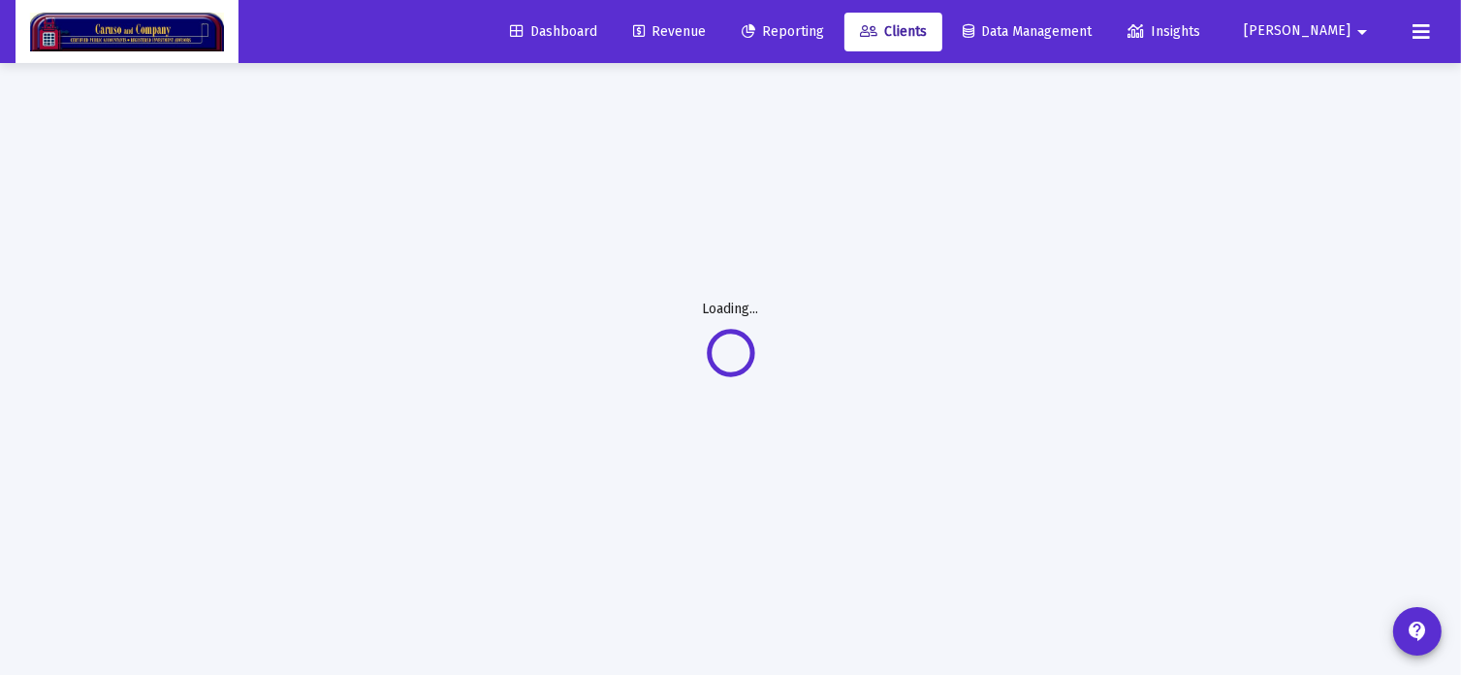
scroll to position [0, 0]
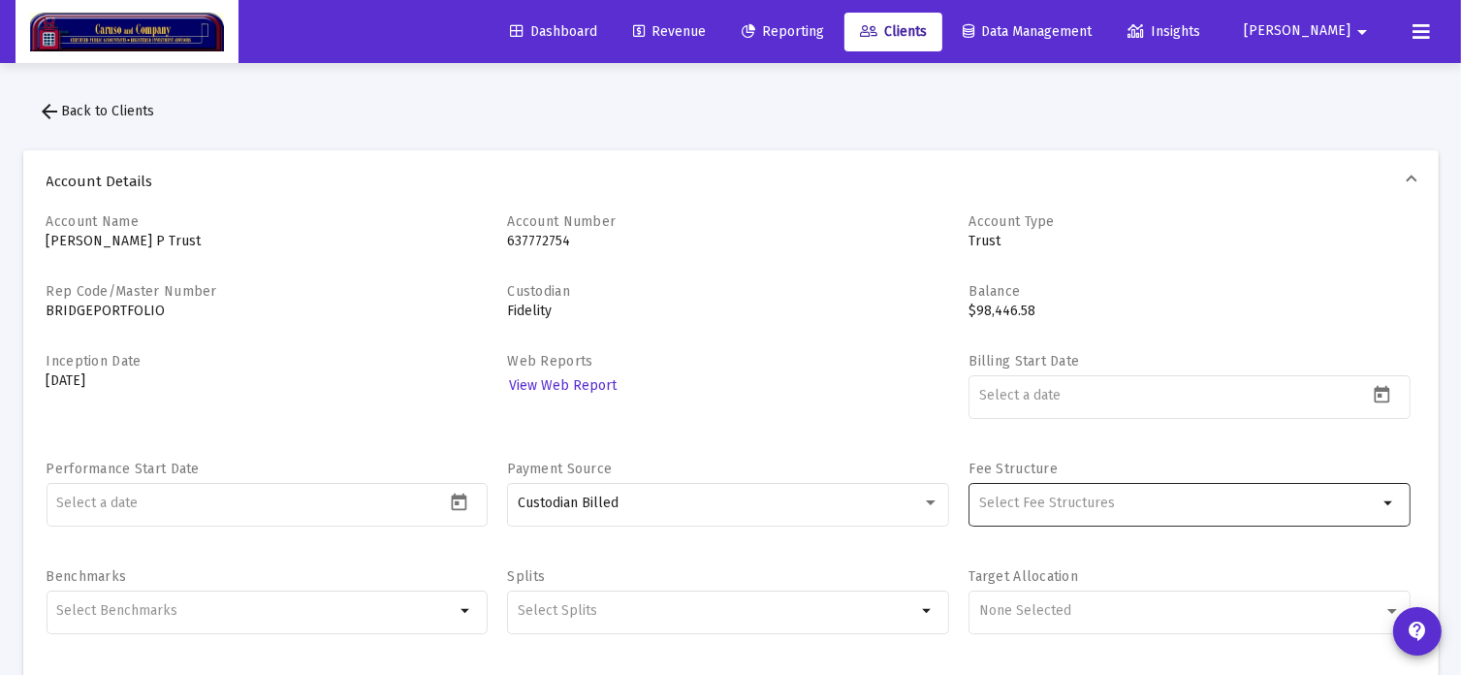
click at [1048, 515] on div at bounding box center [1178, 503] width 398 height 48
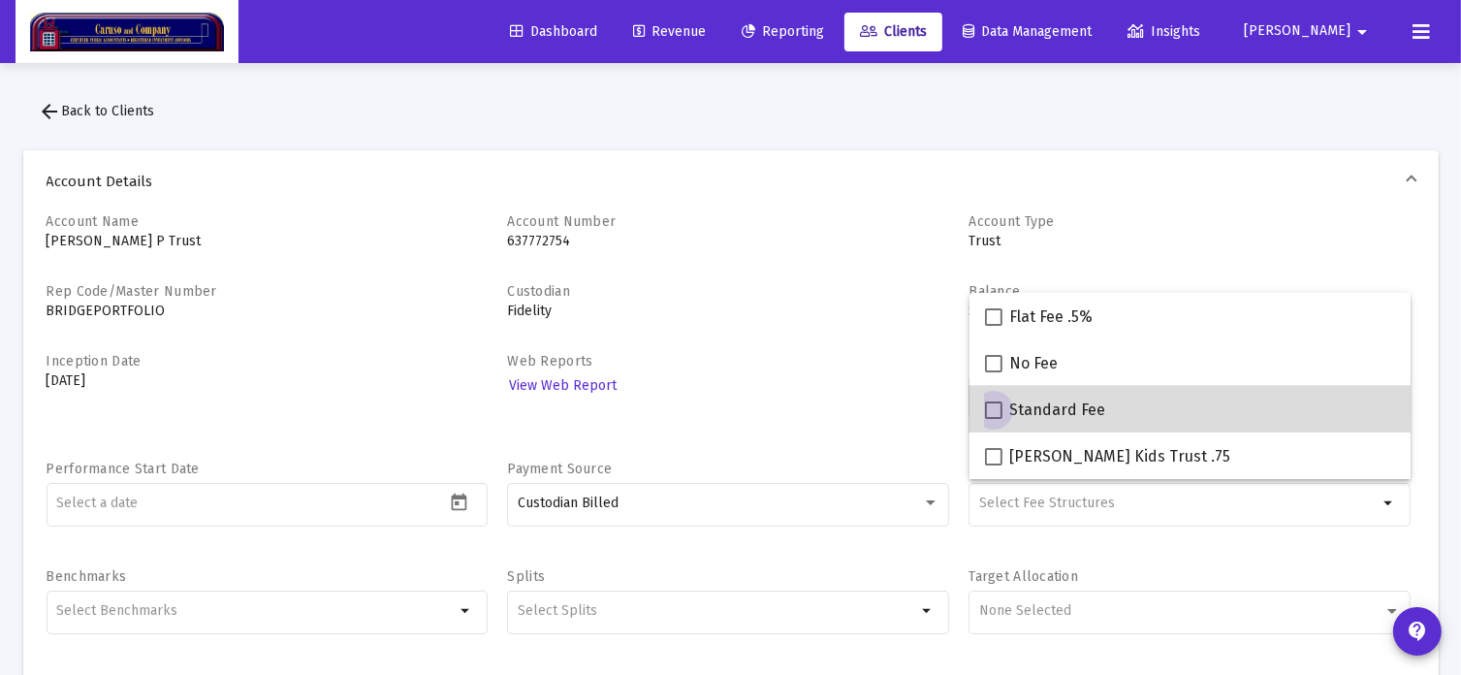
click at [1066, 415] on span "Standard Fee" at bounding box center [1058, 409] width 96 height 23
click at [994, 419] on input "Standard Fee" at bounding box center [993, 419] width 1 height 1
checkbox input "true"
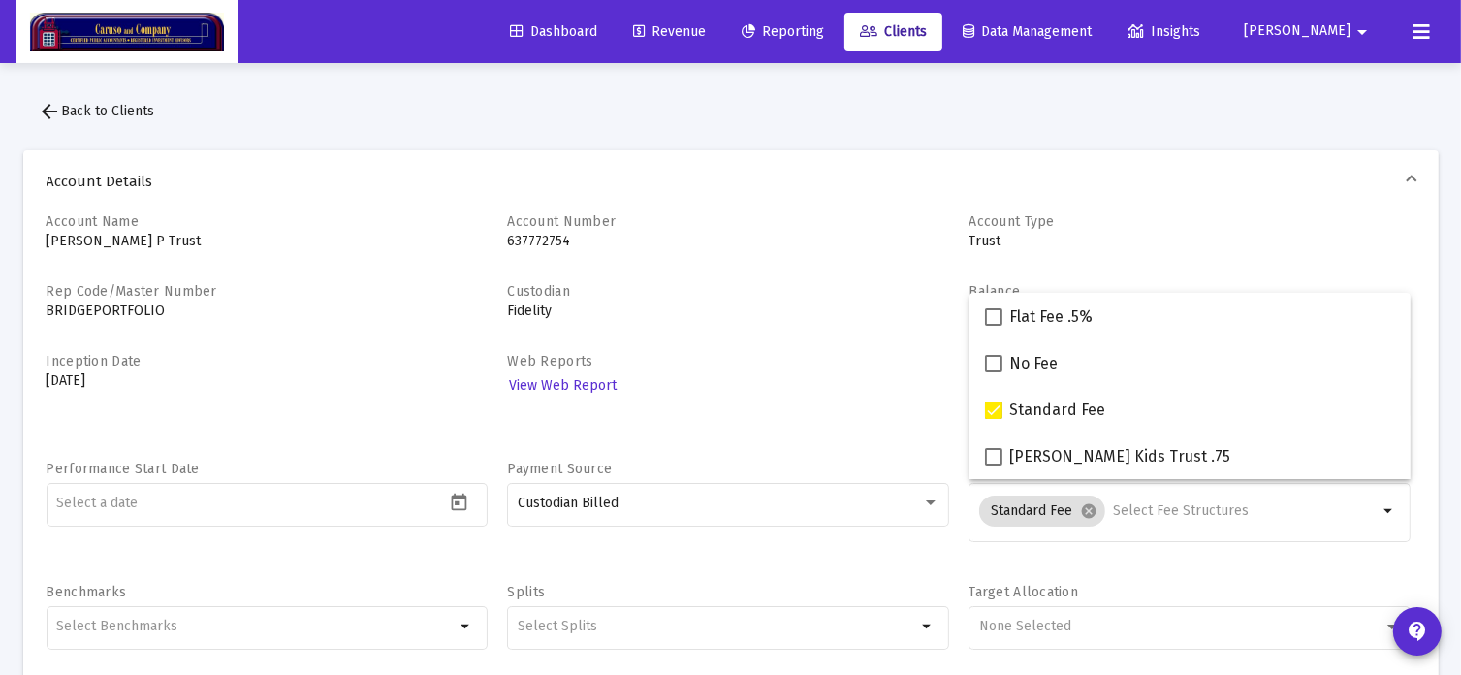
click at [854, 394] on div "Web Reports View Web Report" at bounding box center [728, 396] width 442 height 88
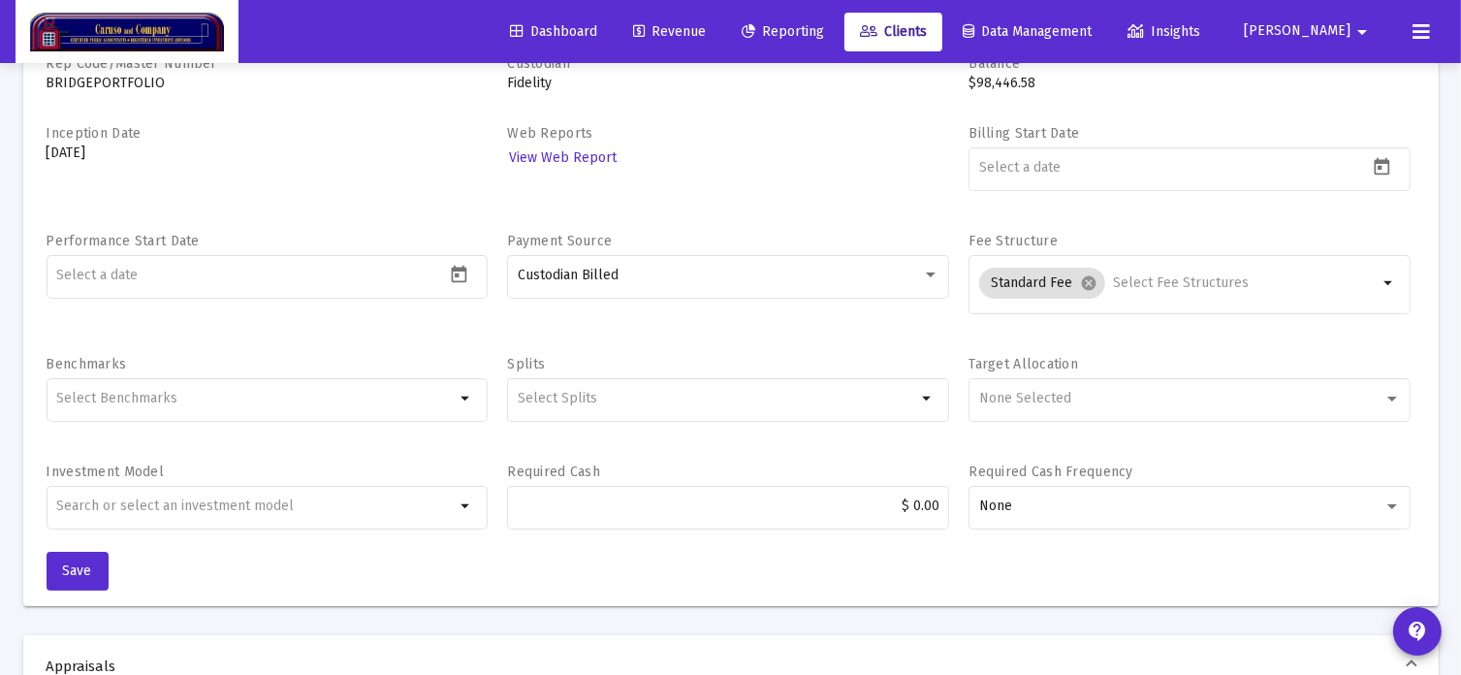
scroll to position [582, 0]
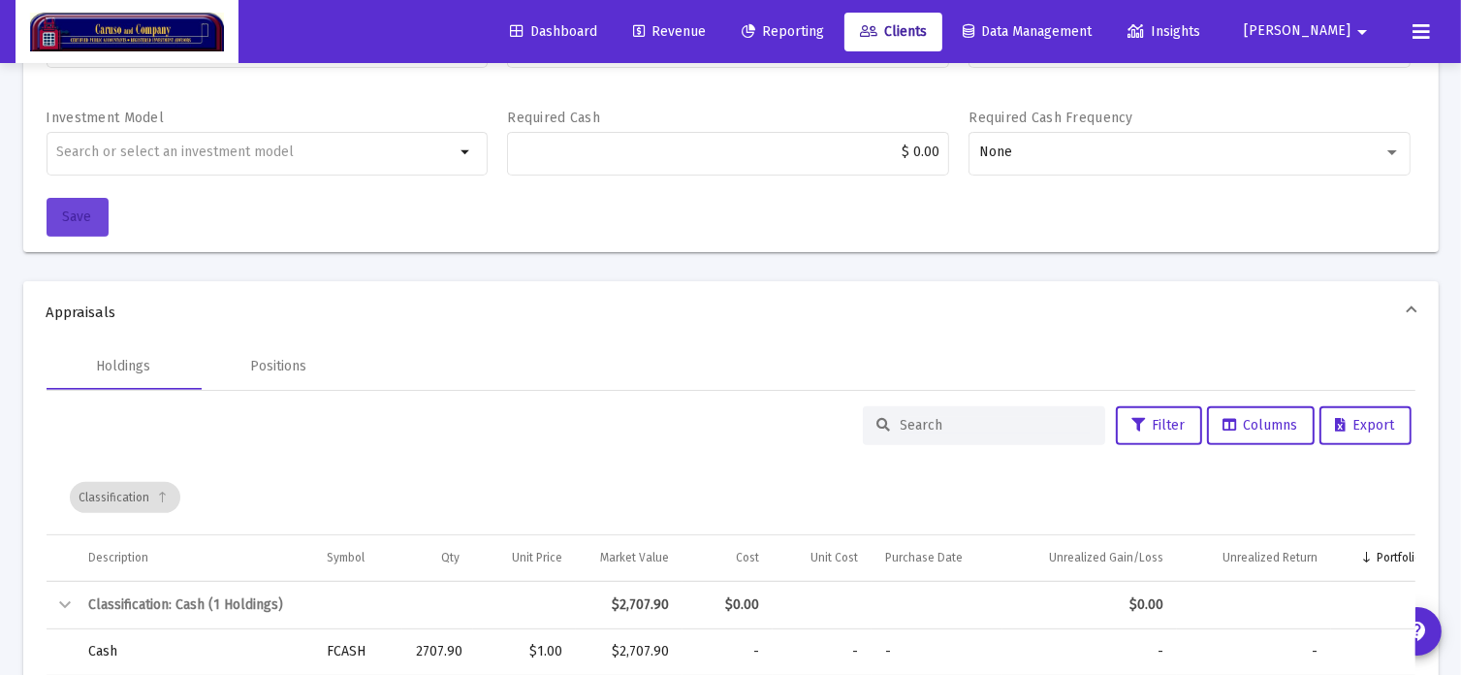
click at [89, 212] on span "Save" at bounding box center [77, 216] width 29 height 16
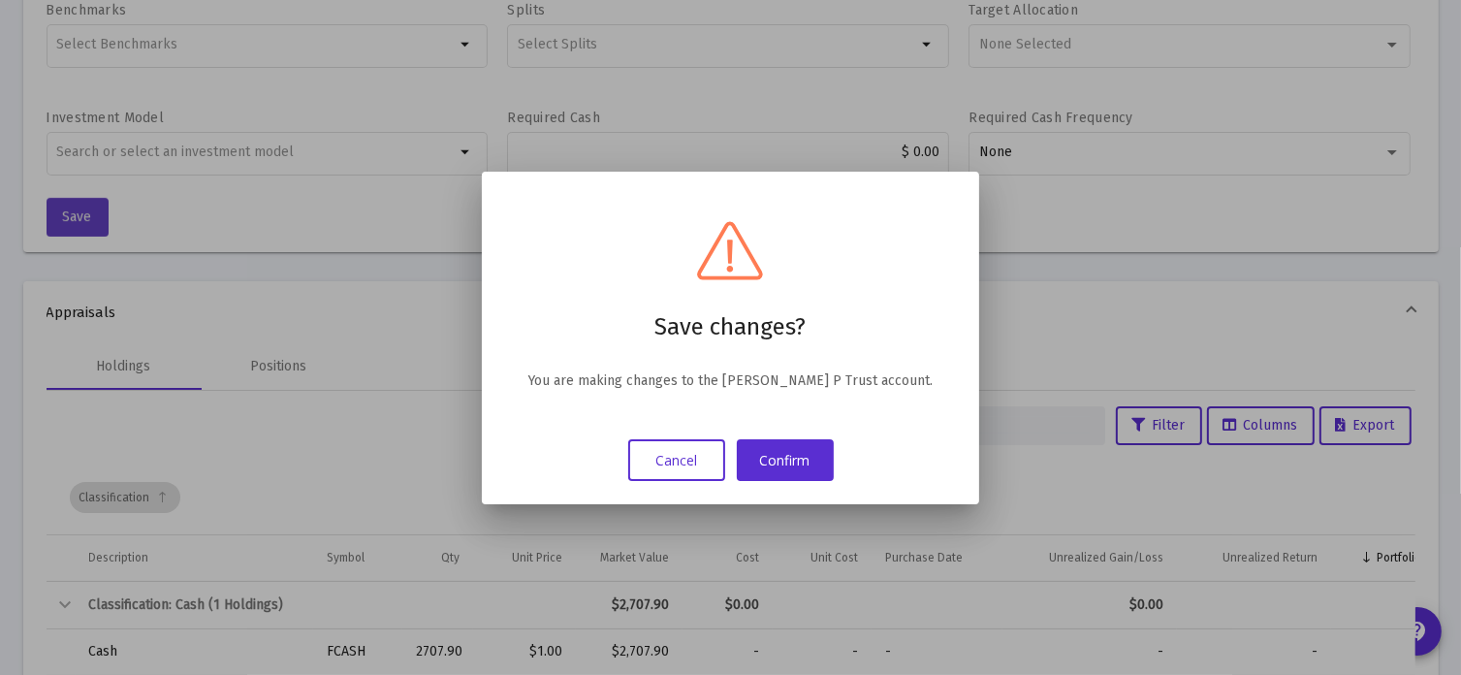
scroll to position [0, 0]
click at [777, 452] on button "Confirm" at bounding box center [785, 460] width 97 height 42
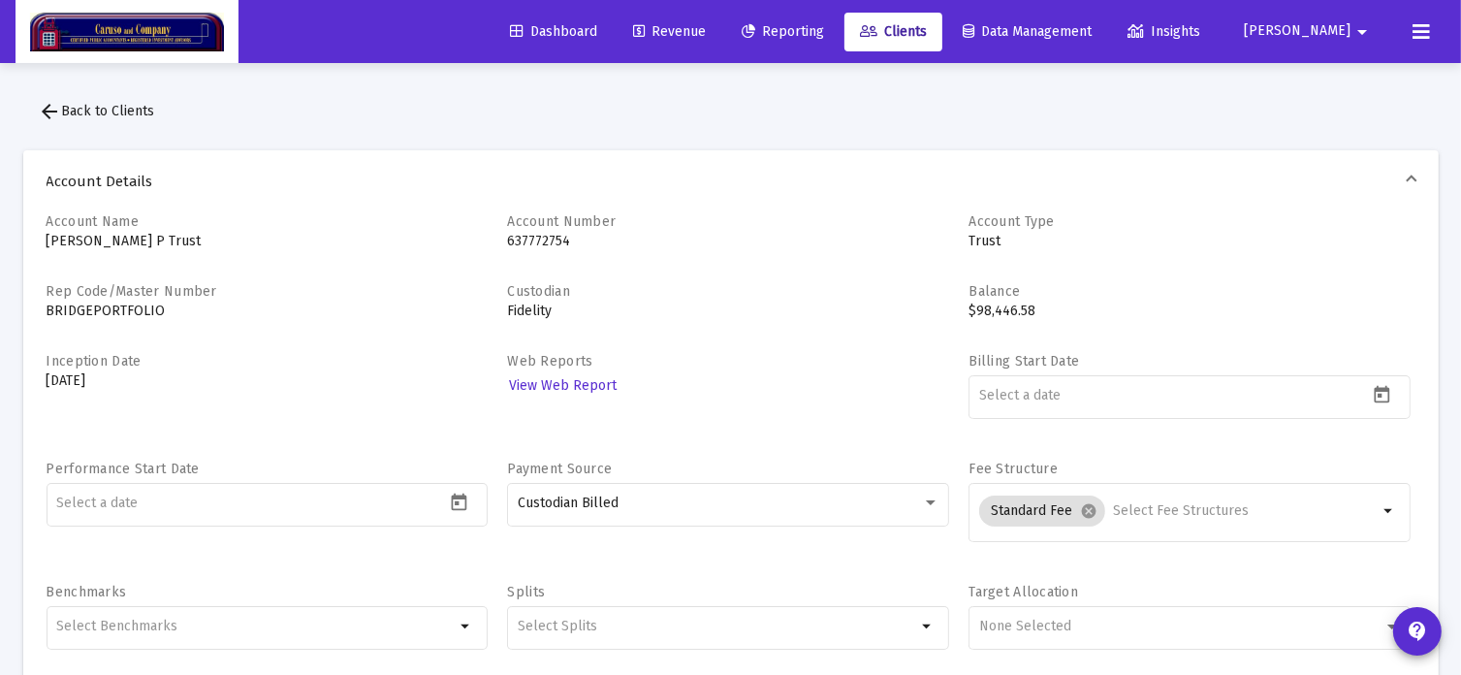
click at [927, 23] on span "Clients" at bounding box center [893, 31] width 67 height 16
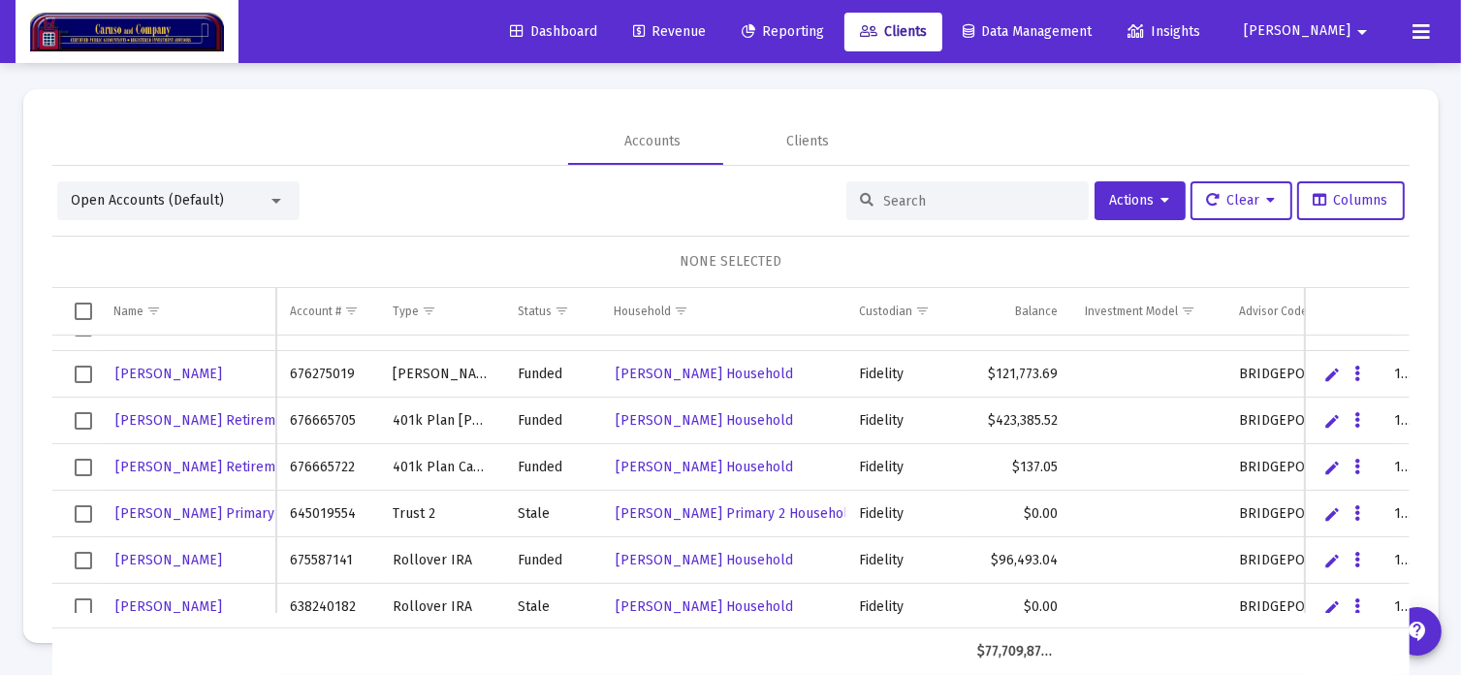
scroll to position [4150, 0]
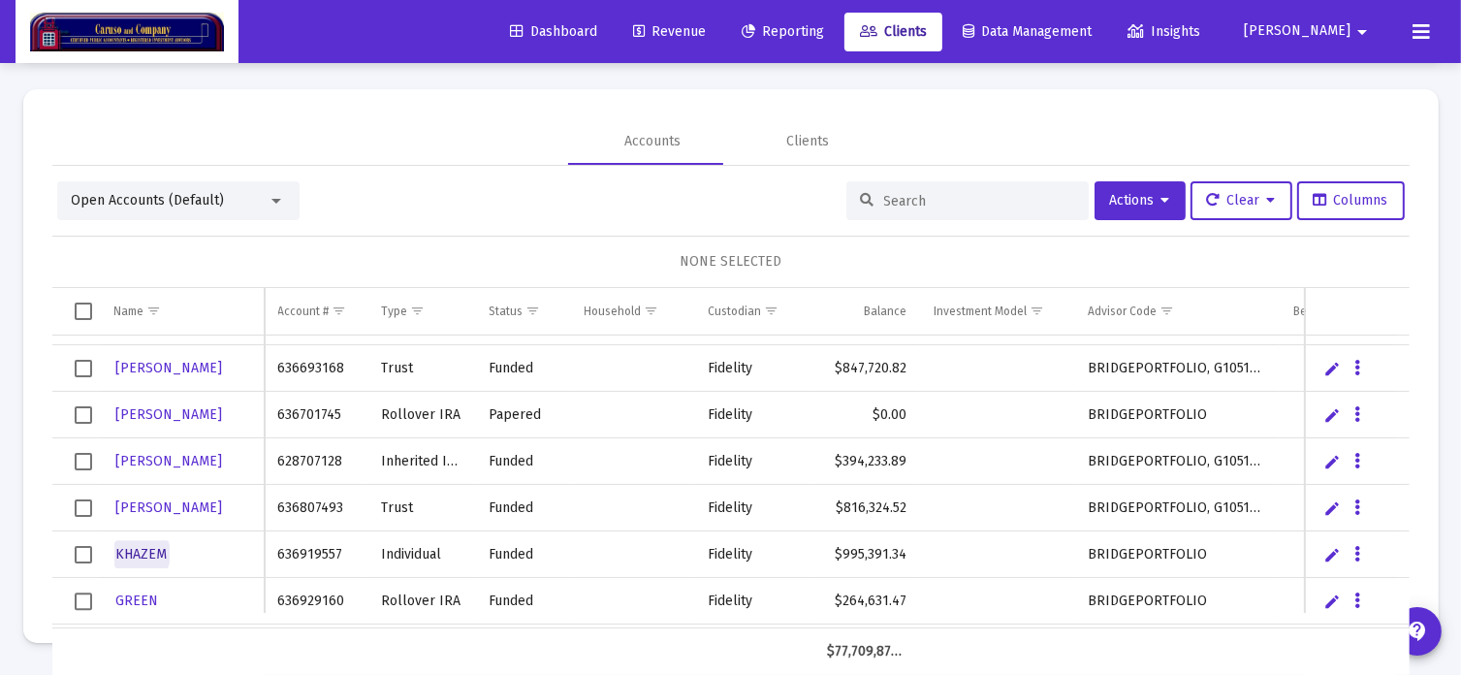
click at [130, 552] on span "KHAZEM" at bounding box center [141, 554] width 51 height 16
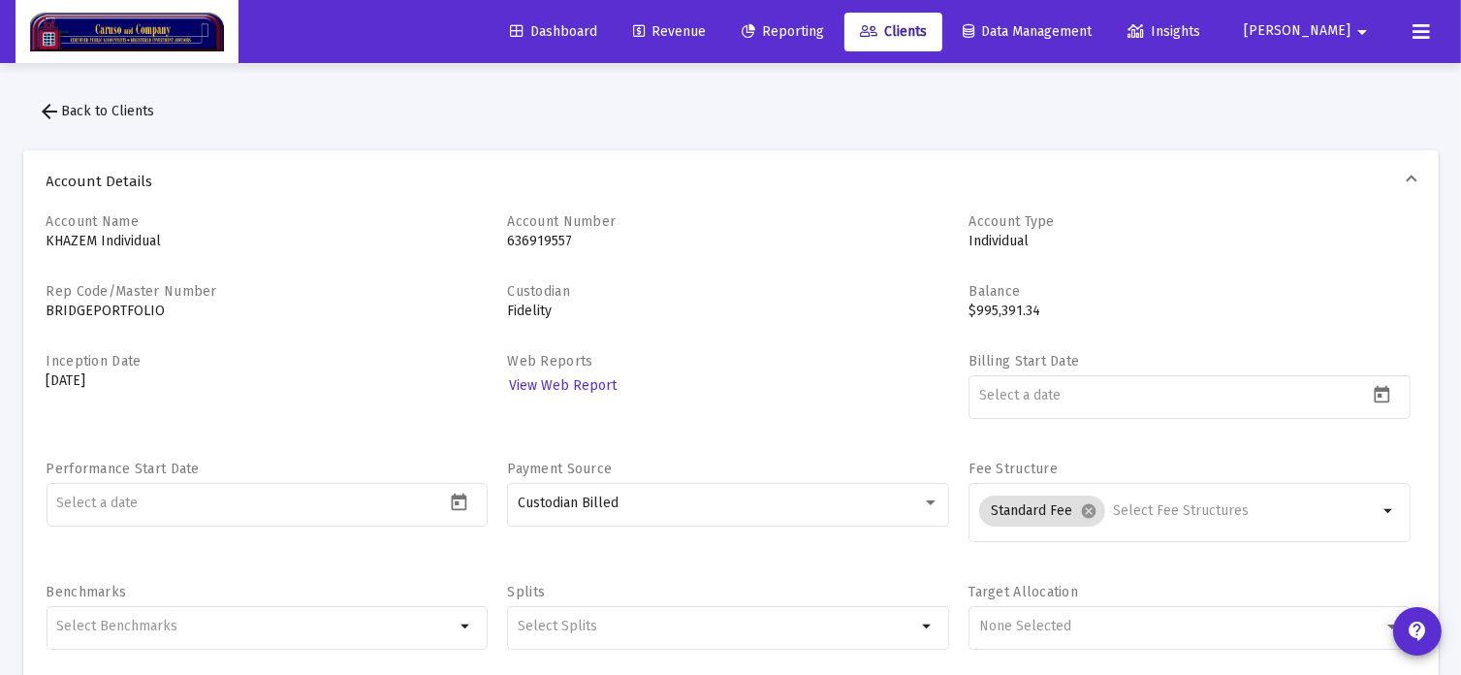
click at [123, 110] on span "arrow_back Back to Clients" at bounding box center [97, 111] width 116 height 16
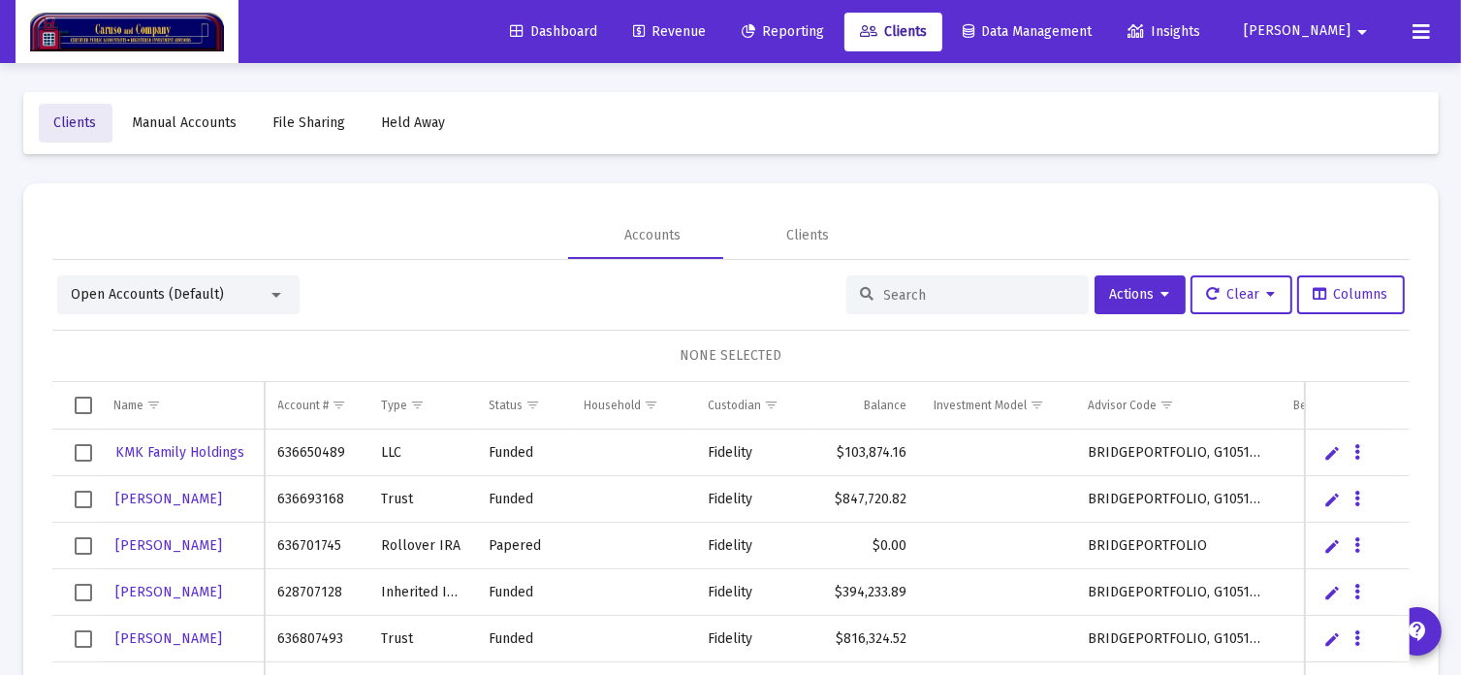
click at [69, 125] on span "Clients" at bounding box center [75, 122] width 43 height 16
click at [706, 29] on span "Revenue" at bounding box center [669, 31] width 73 height 16
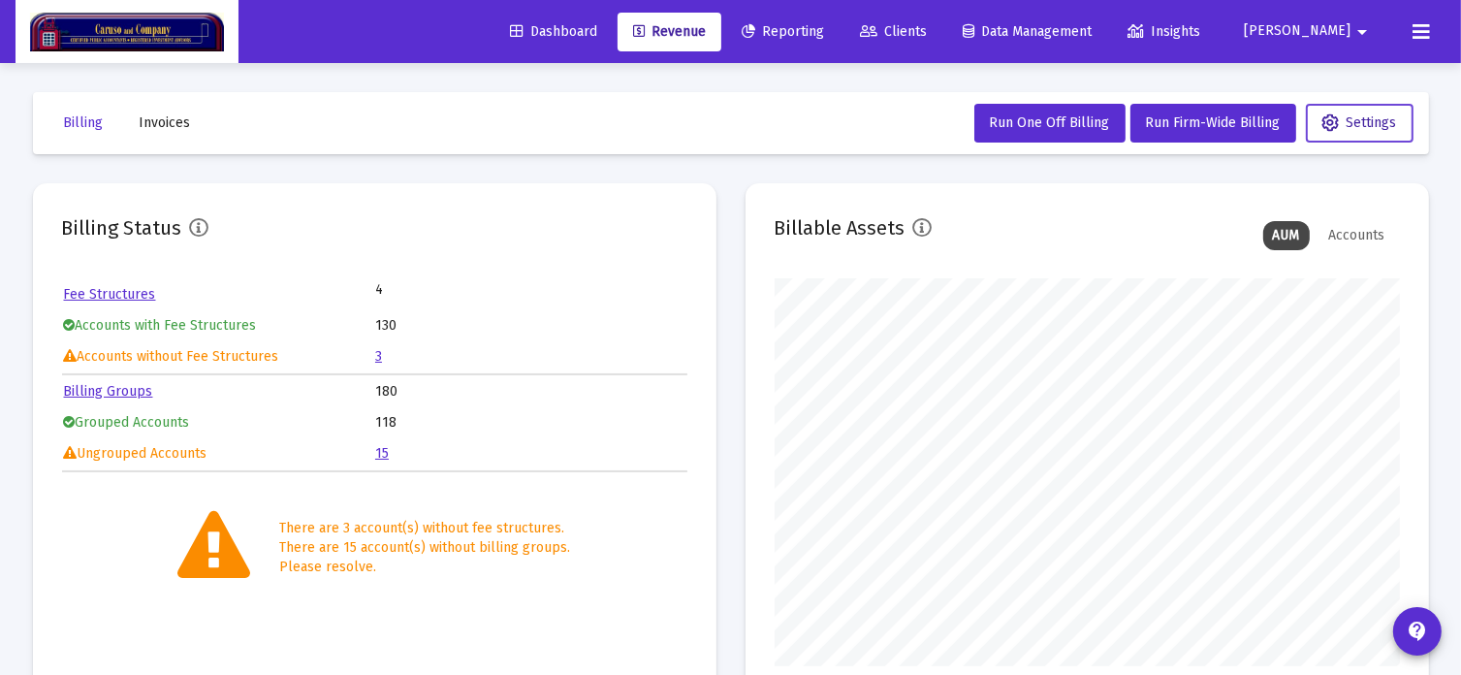
click at [1344, 122] on span "Settings" at bounding box center [1359, 122] width 75 height 16
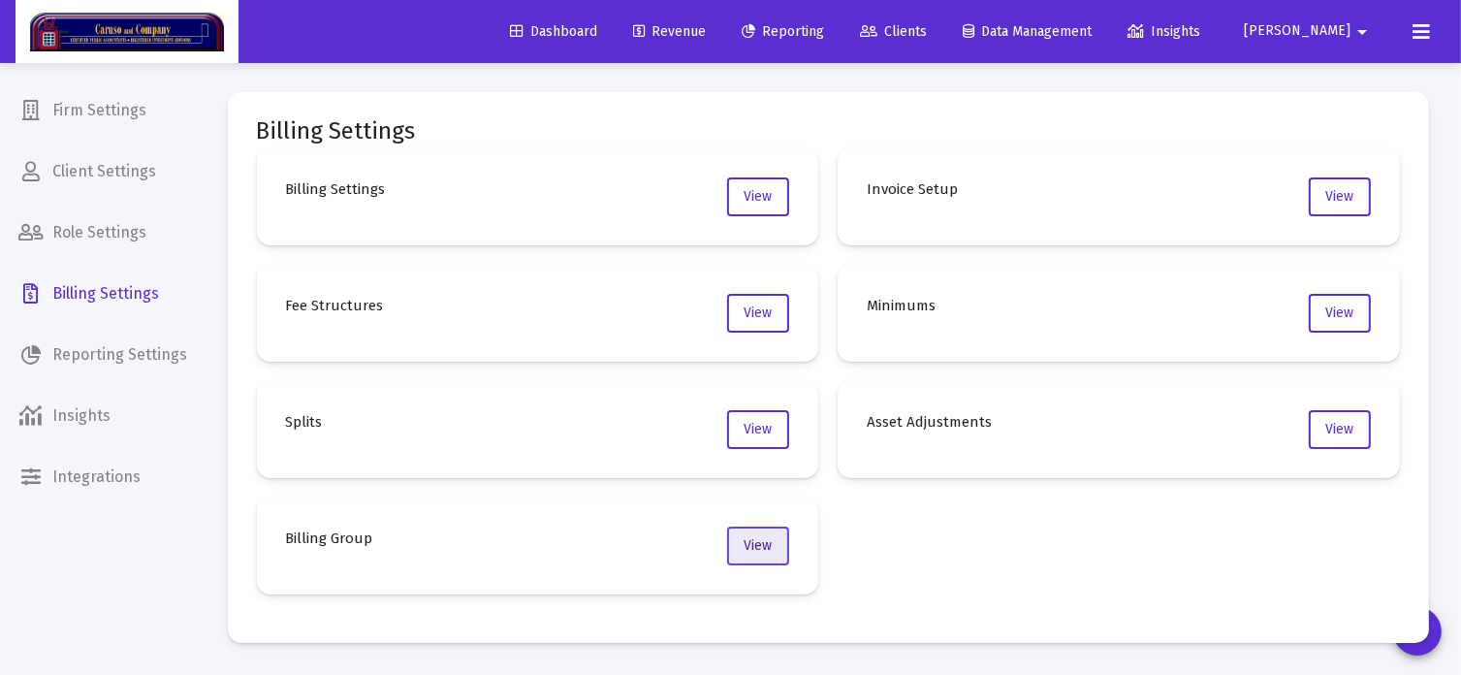
click at [751, 546] on span "View" at bounding box center [759, 545] width 28 height 16
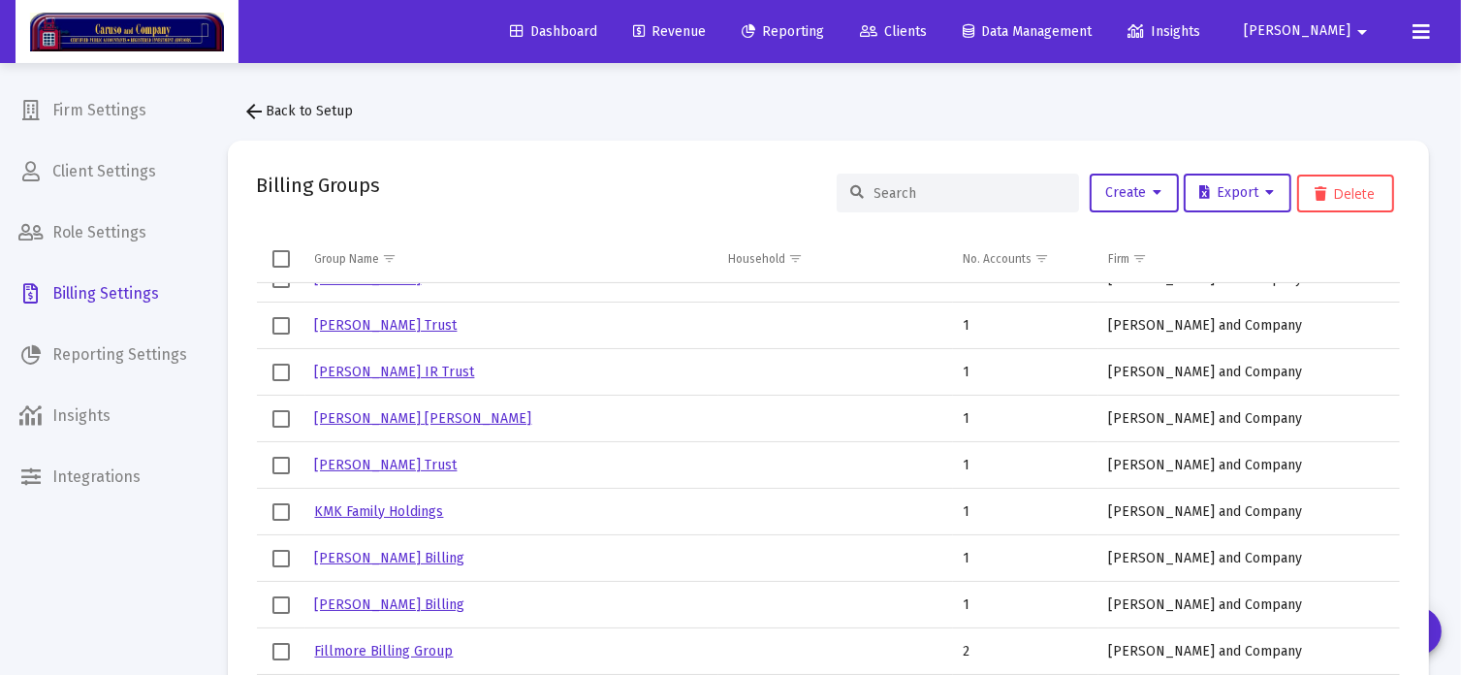
scroll to position [97, 0]
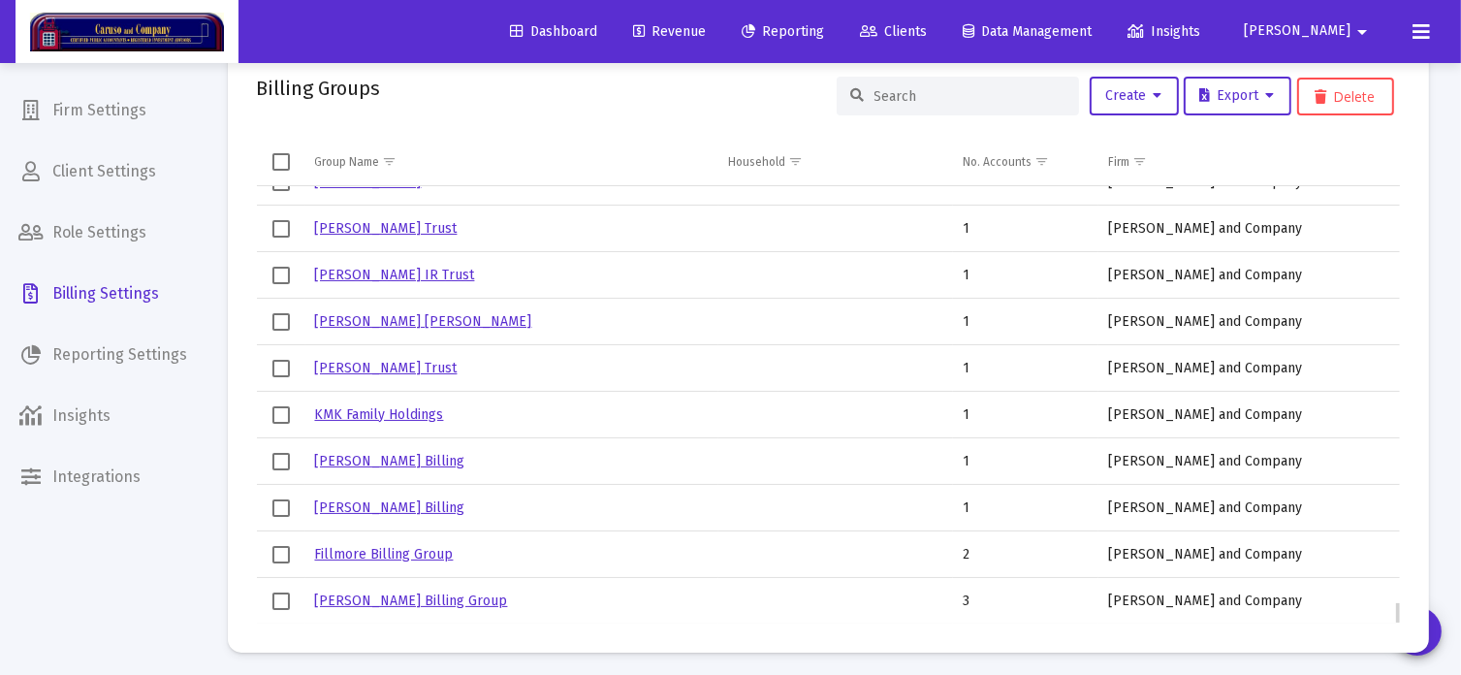
click at [370, 456] on link "[PERSON_NAME] Billing" at bounding box center [390, 461] width 150 height 16
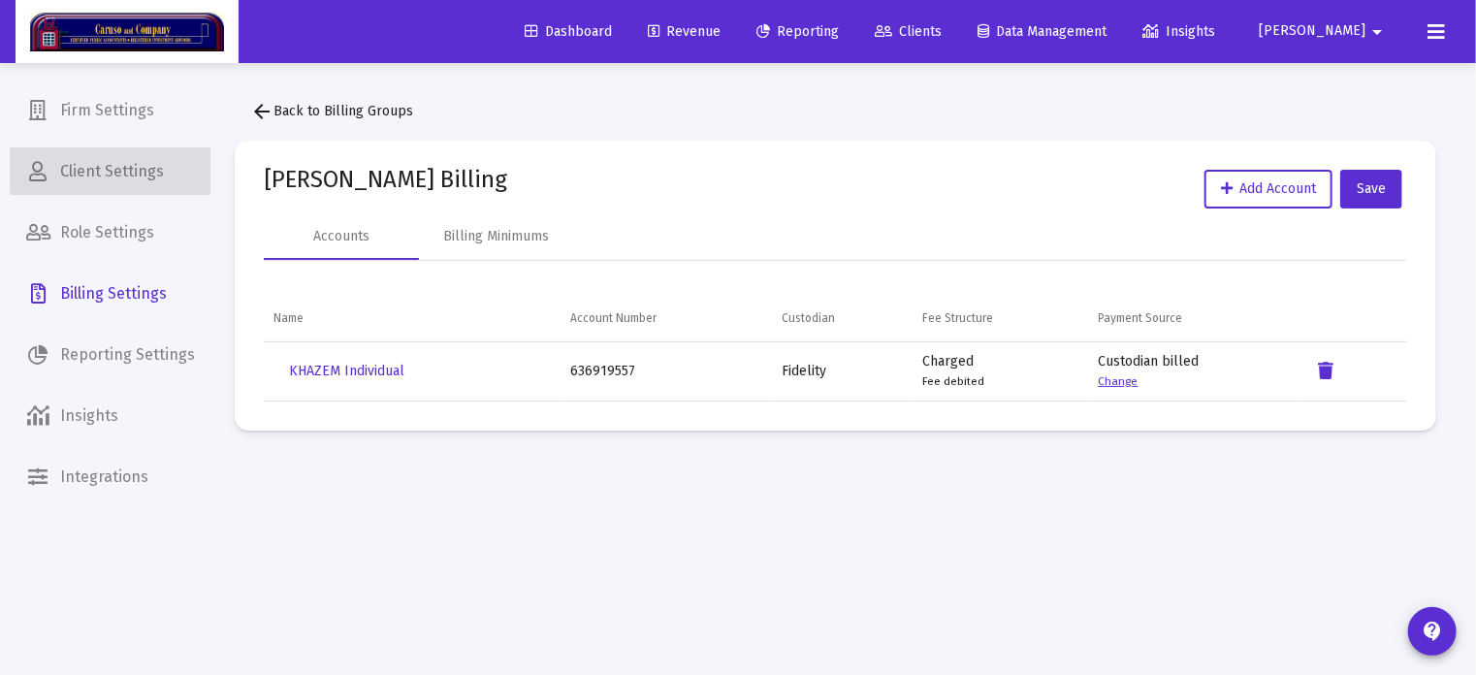
click at [119, 167] on span "Client Settings" at bounding box center [111, 171] width 200 height 47
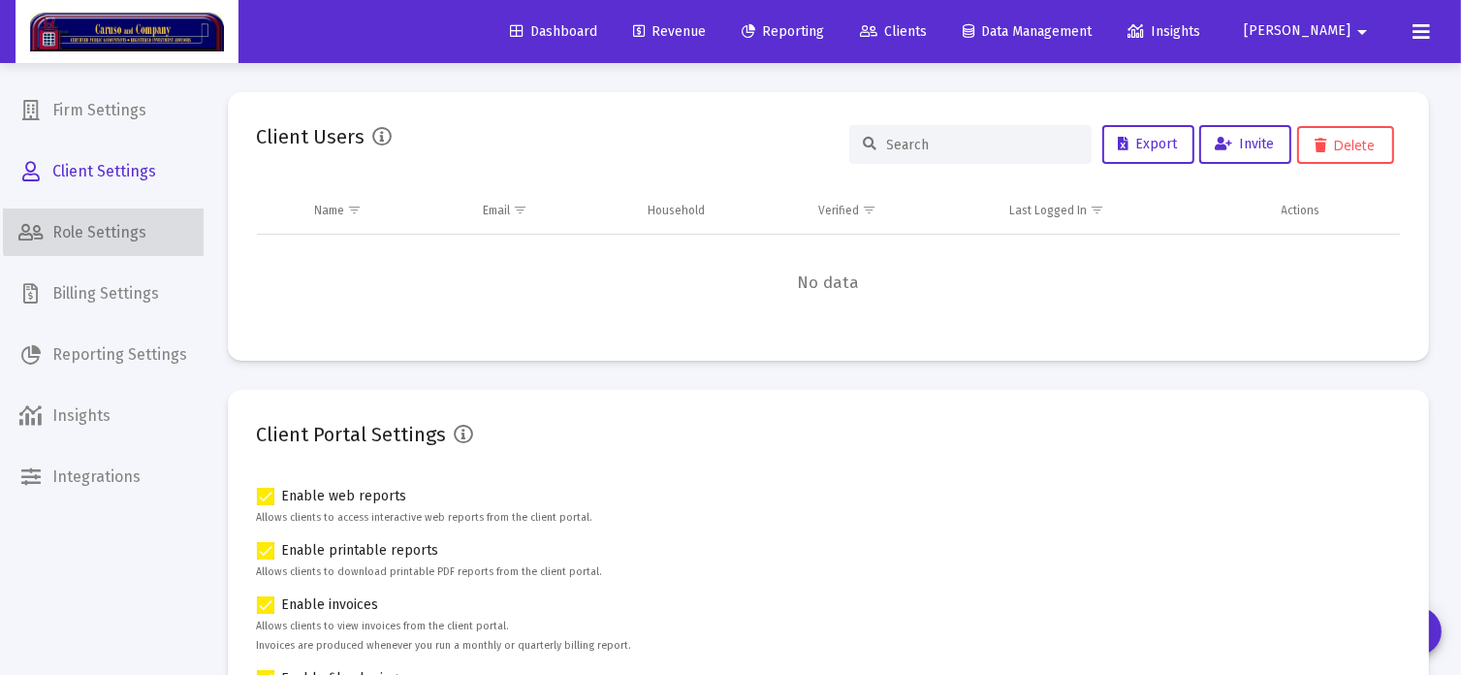
click at [119, 227] on span "Role Settings" at bounding box center [104, 232] width 200 height 47
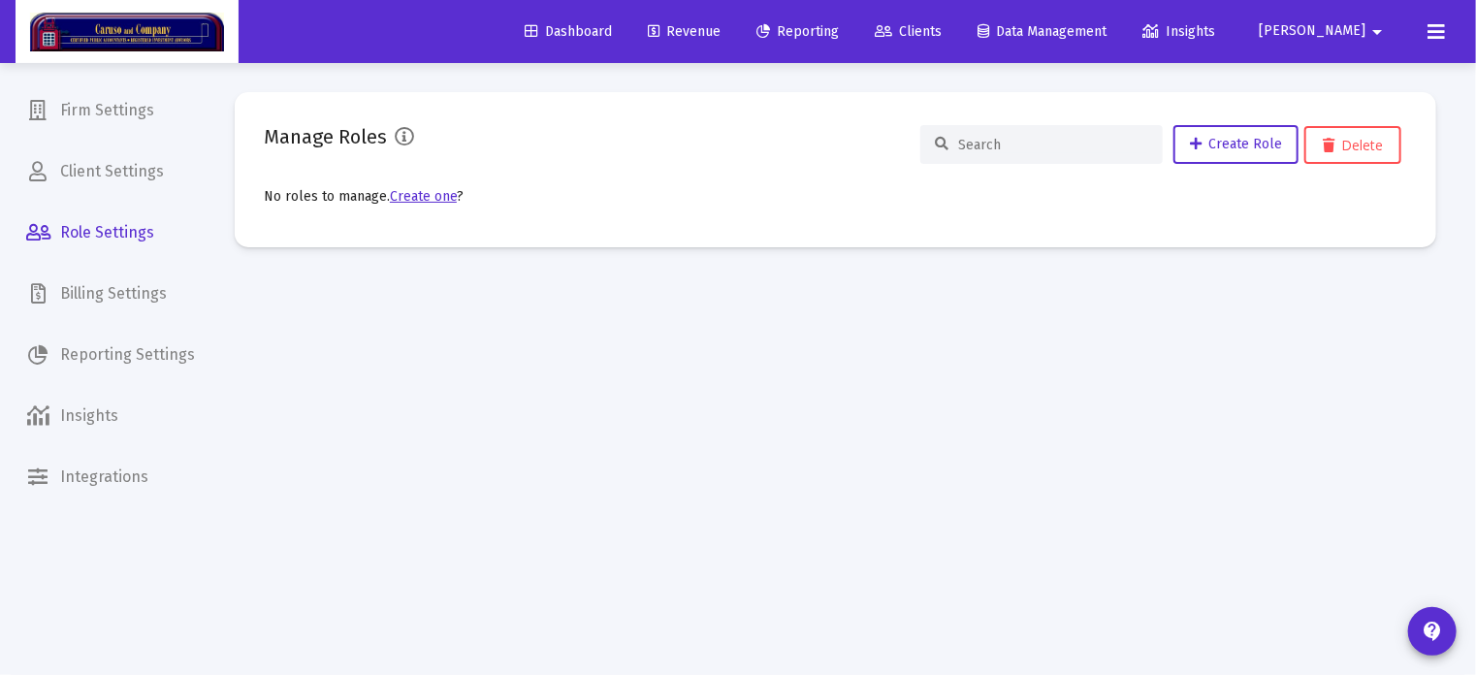
click at [109, 285] on span "Billing Settings" at bounding box center [111, 293] width 200 height 47
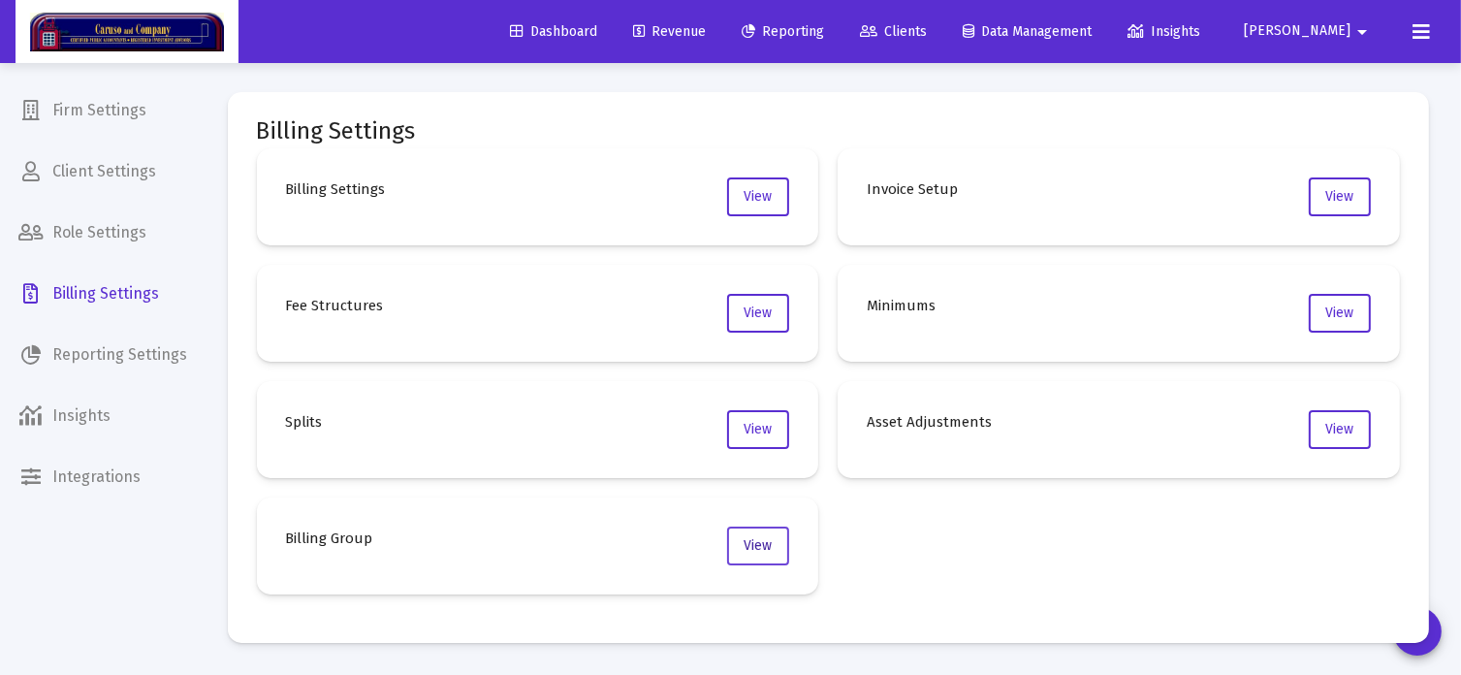
click at [759, 539] on span "View" at bounding box center [759, 545] width 28 height 16
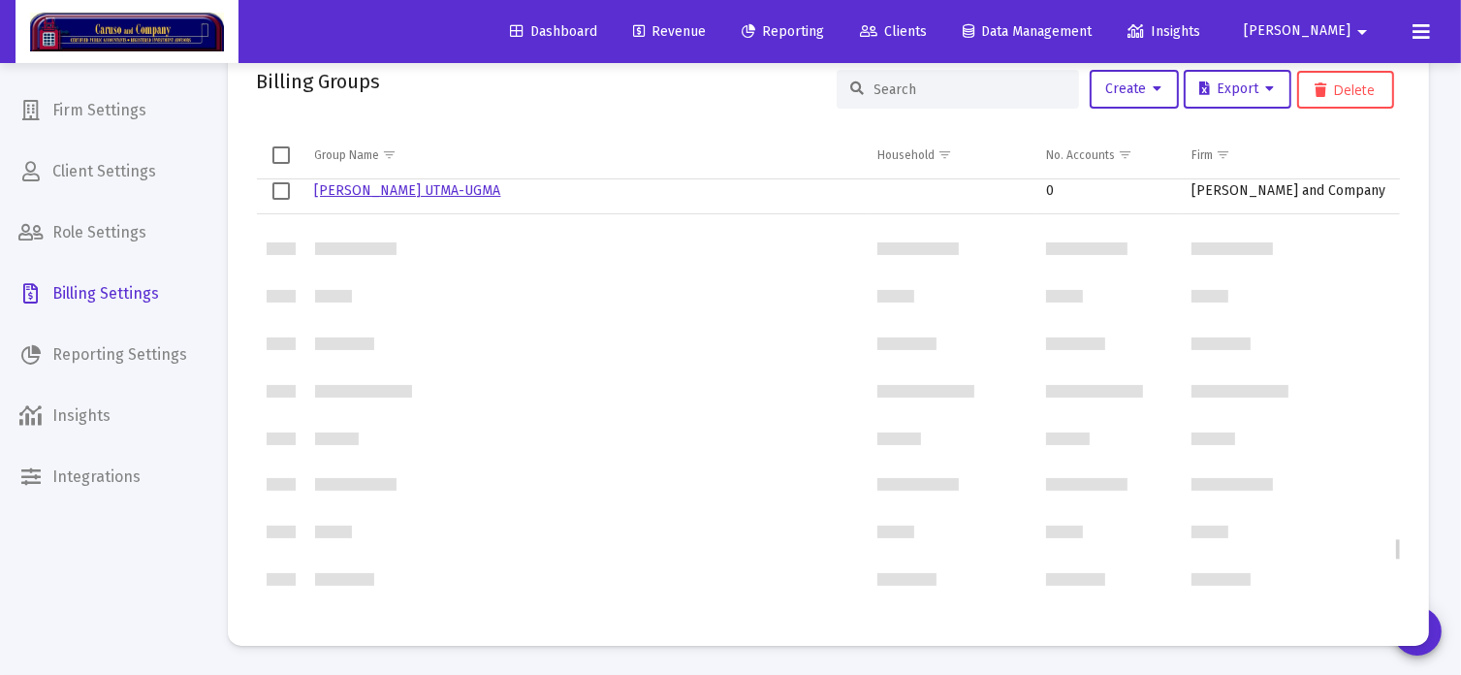
scroll to position [6775, 0]
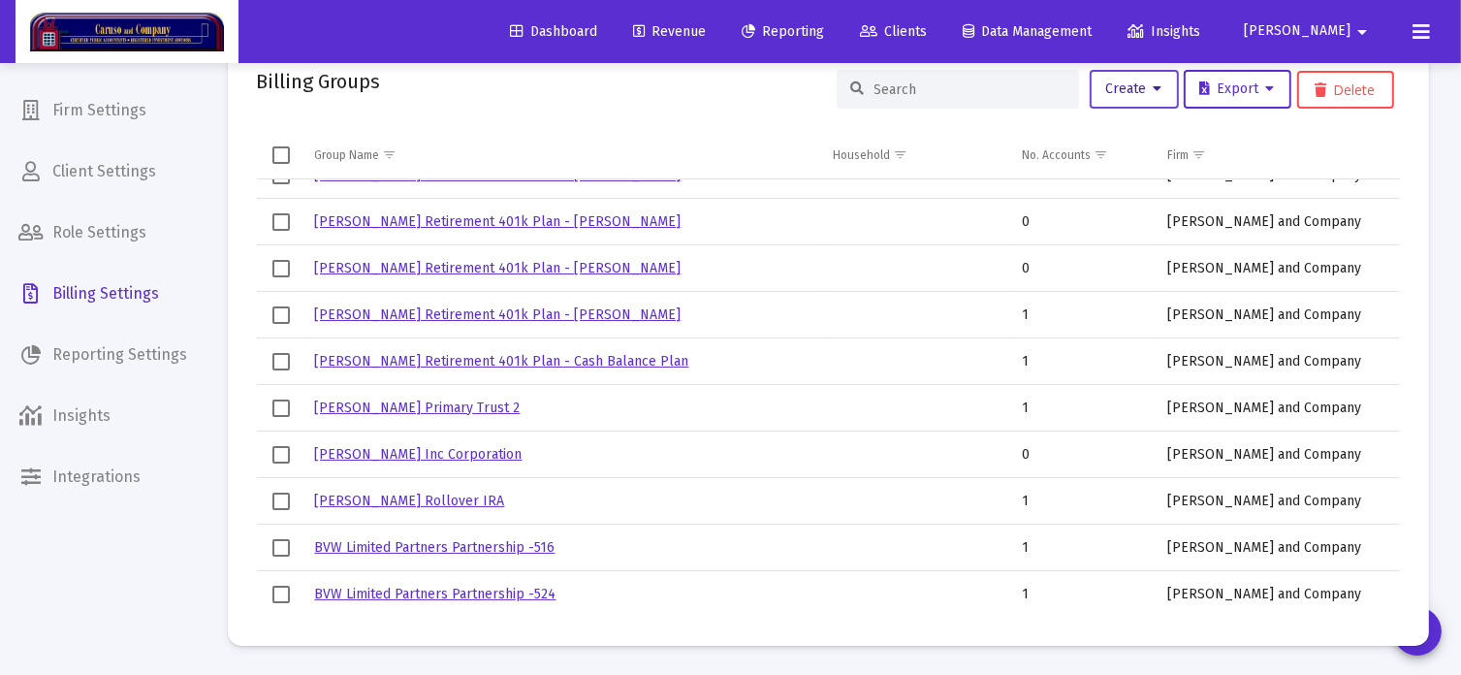
click at [1124, 87] on span "Create" at bounding box center [1134, 88] width 56 height 16
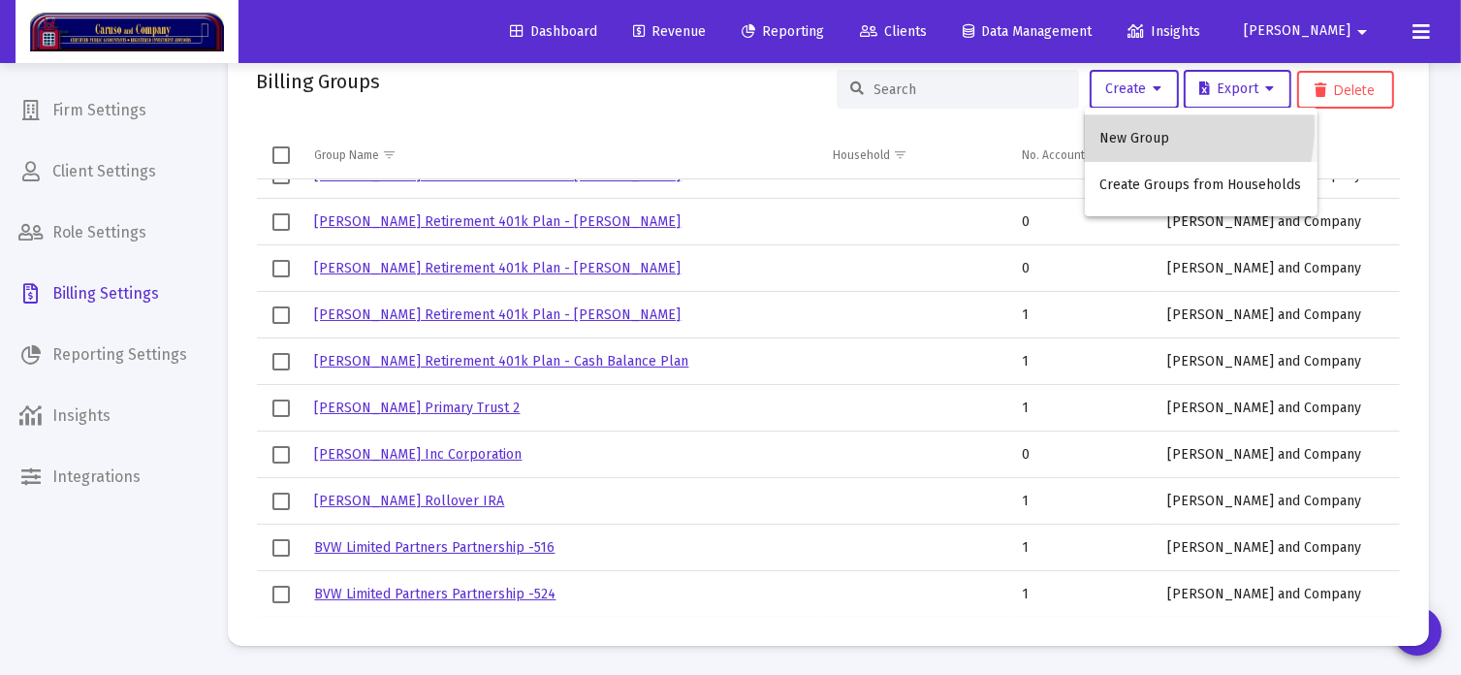
click at [1131, 127] on button "New Group" at bounding box center [1201, 138] width 233 height 47
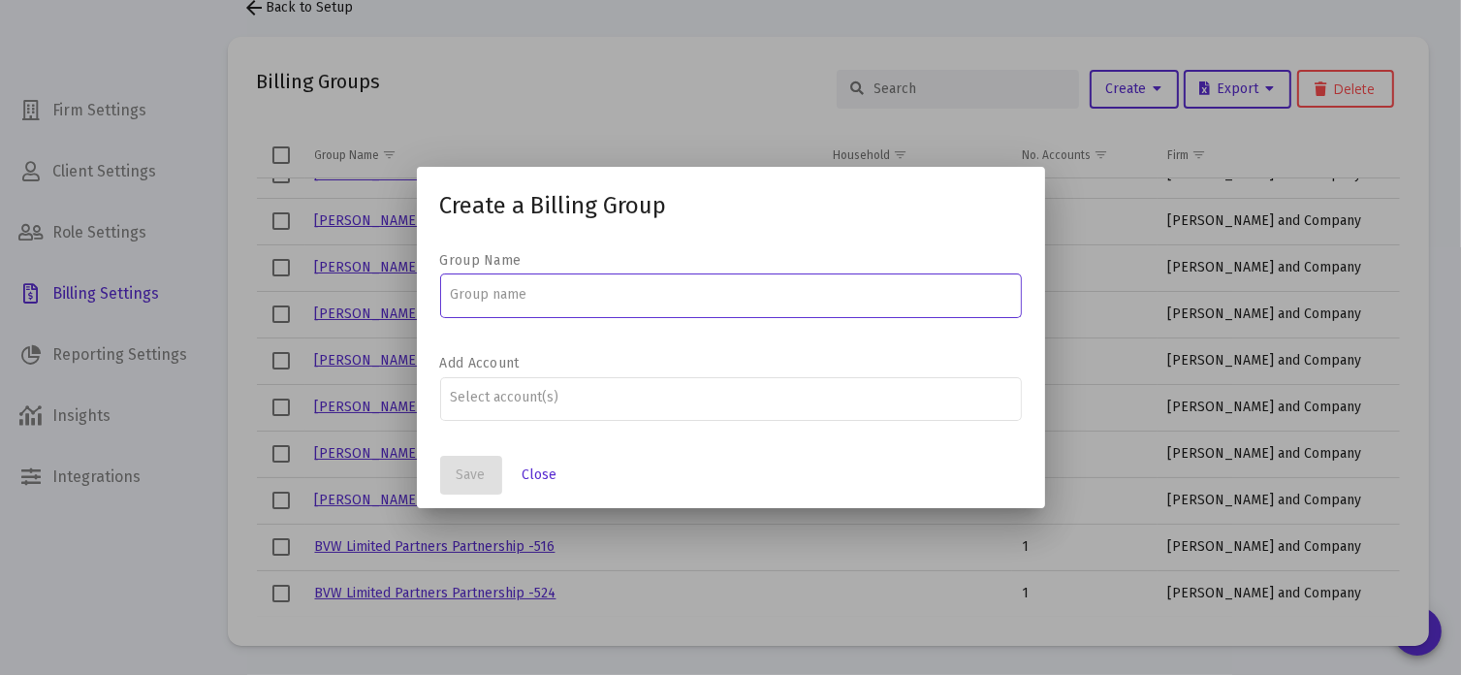
click at [551, 291] on input at bounding box center [730, 295] width 561 height 16
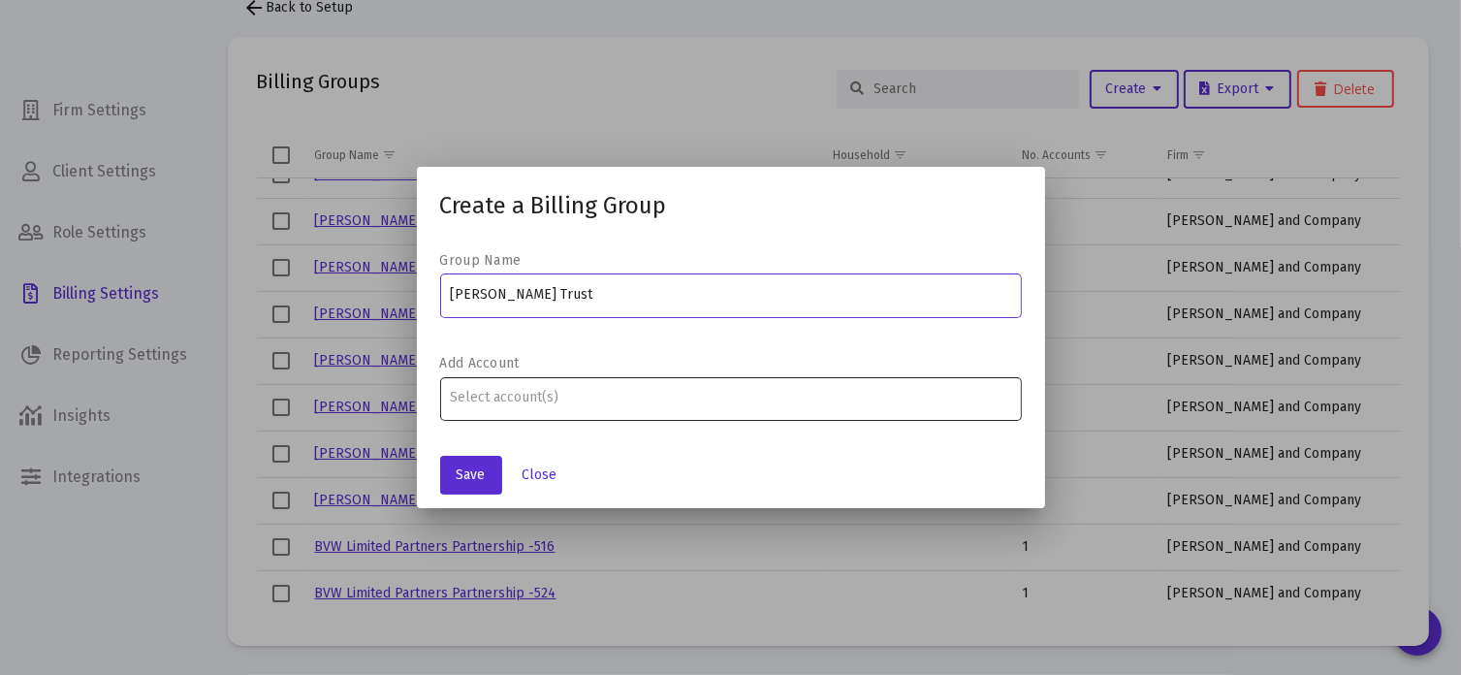
type input "[PERSON_NAME] Trust"
click at [516, 404] on input "Assignment Selection" at bounding box center [730, 398] width 561 height 16
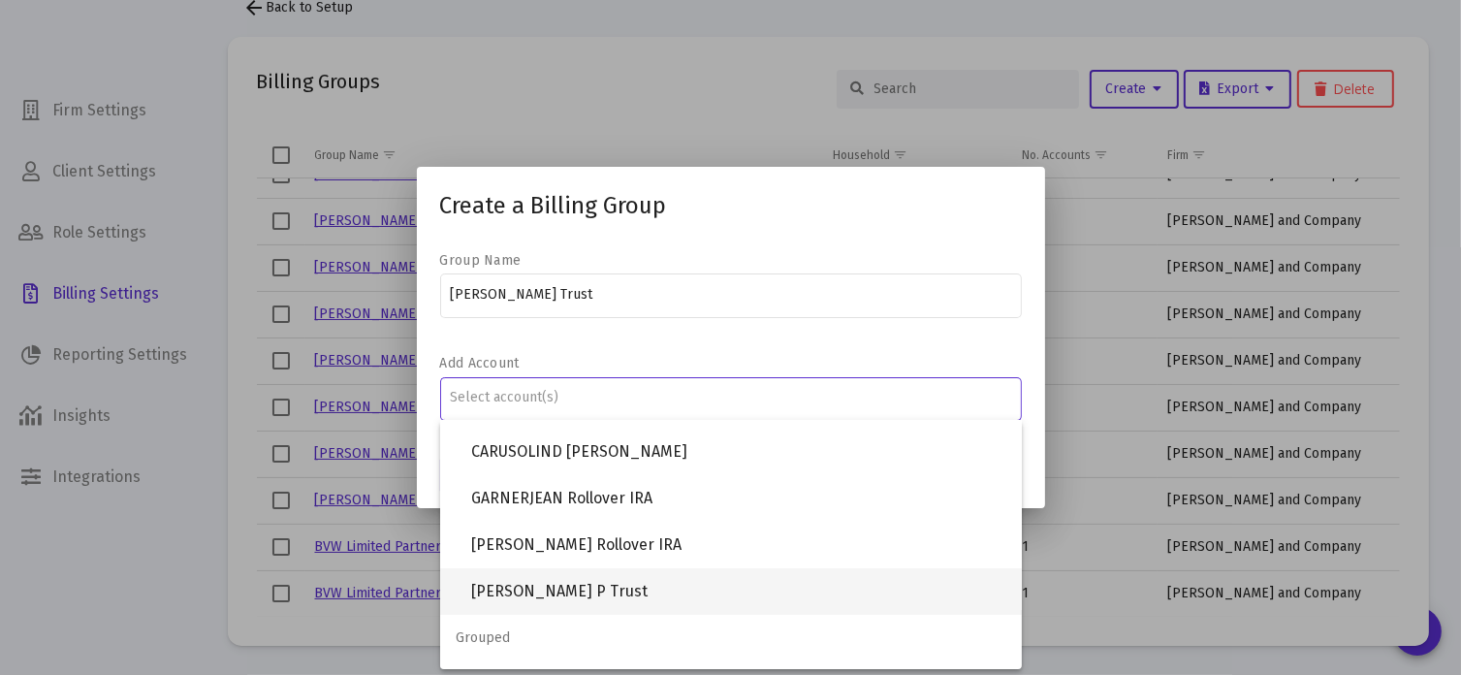
scroll to position [582, 0]
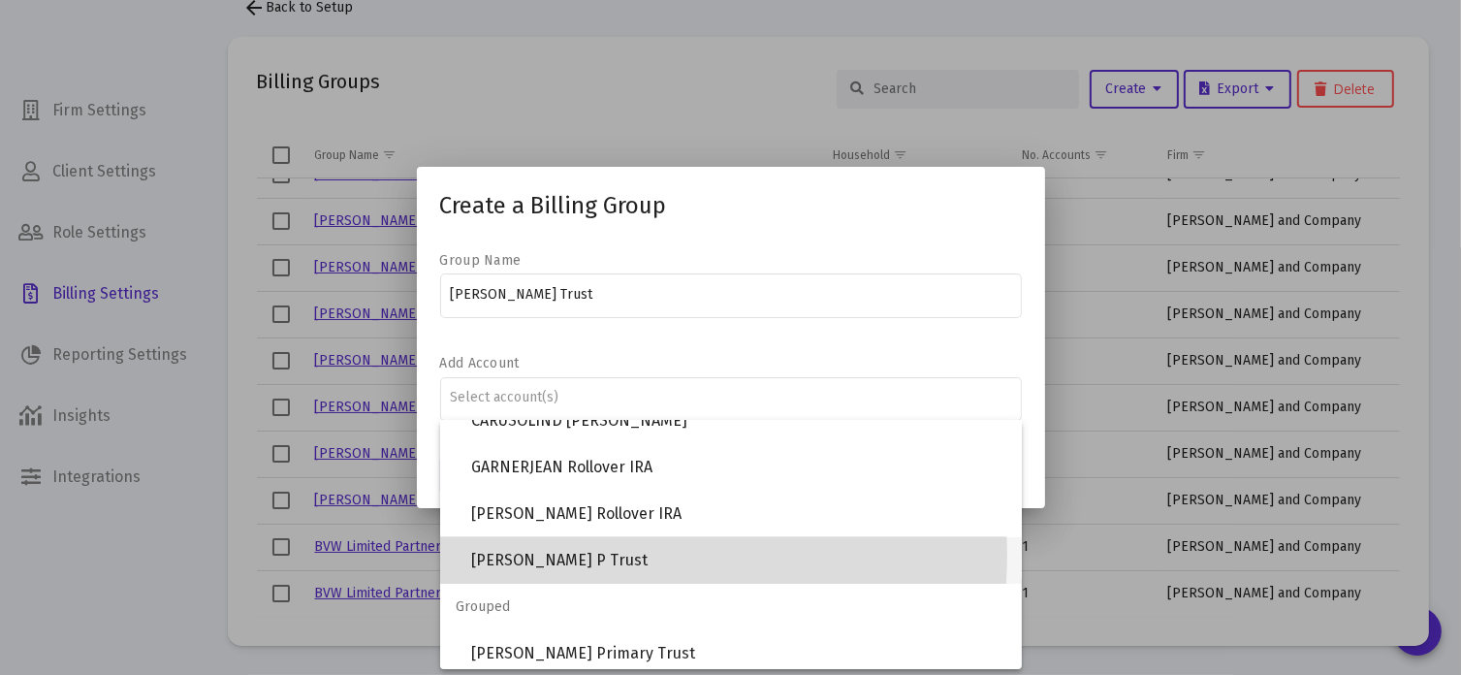
click at [540, 553] on span "[PERSON_NAME] P Trust" at bounding box center [738, 560] width 535 height 47
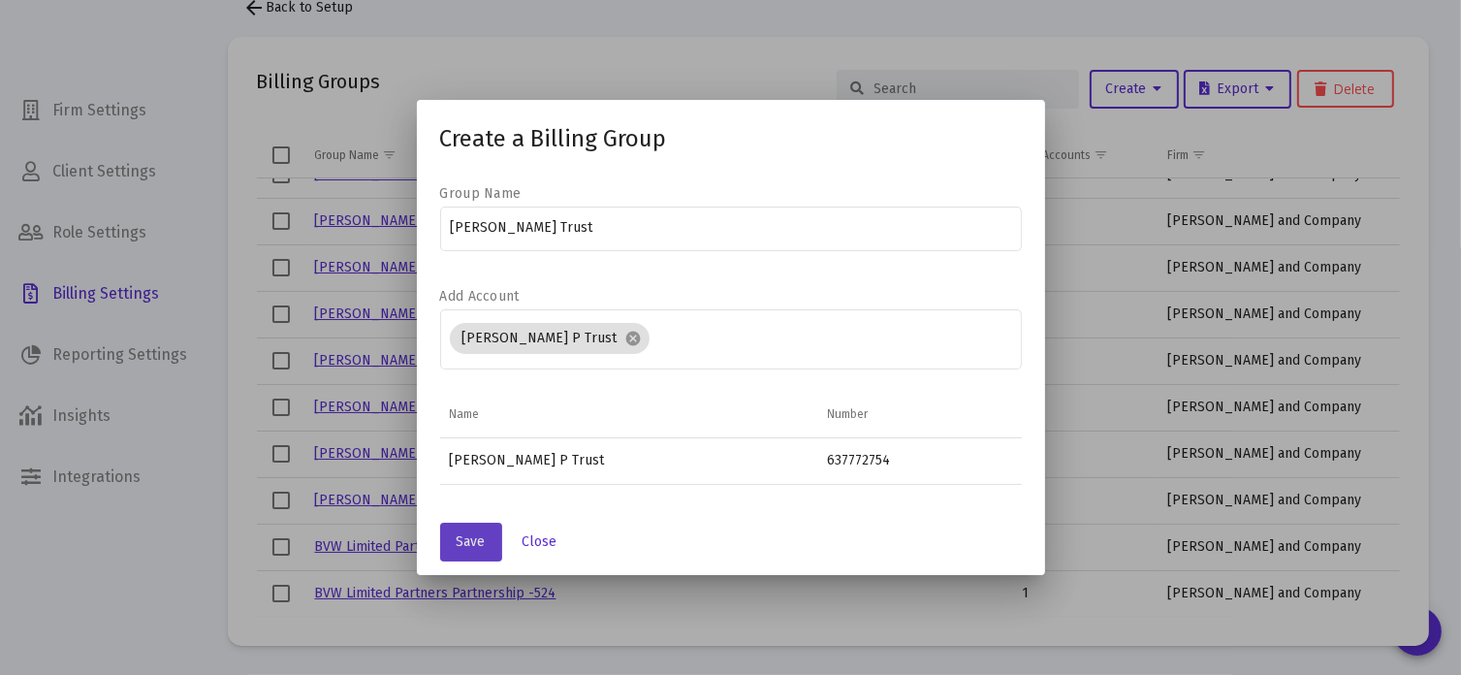
click at [462, 530] on button "Save" at bounding box center [471, 542] width 62 height 39
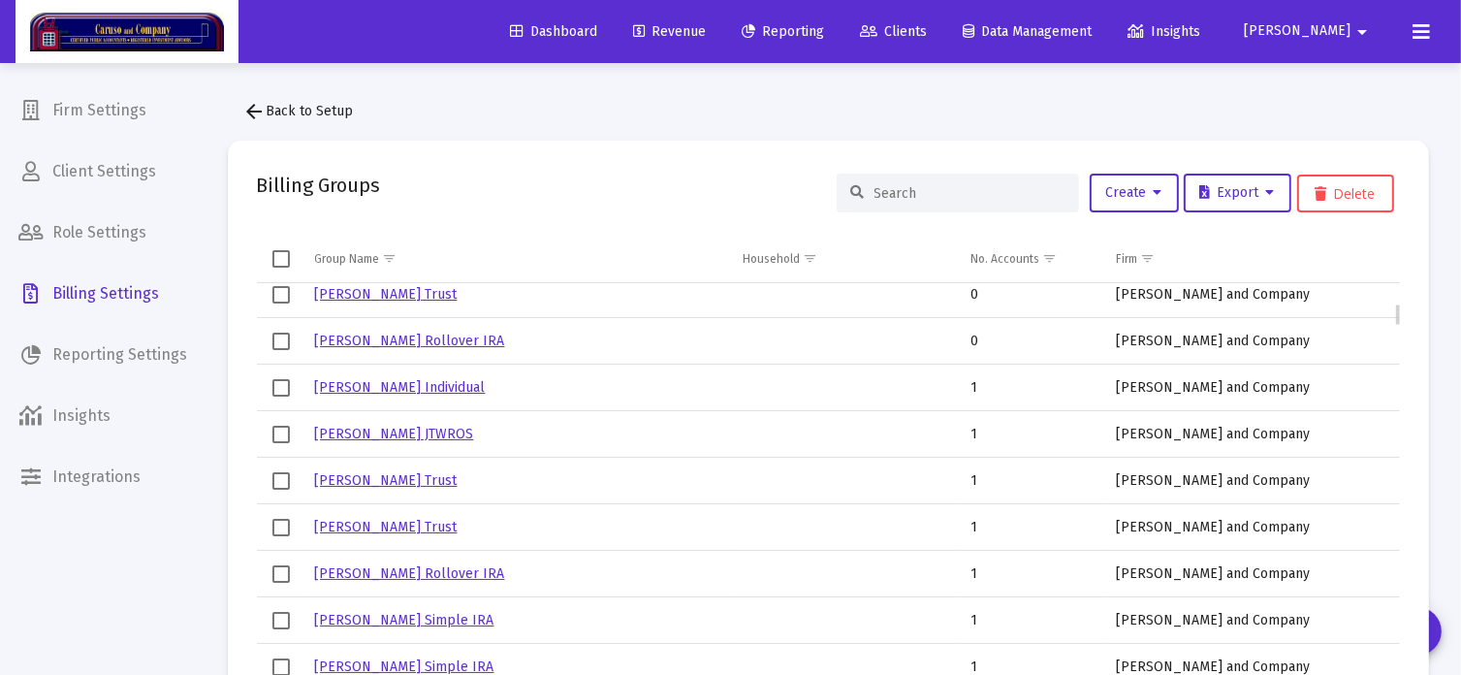
scroll to position [0, 0]
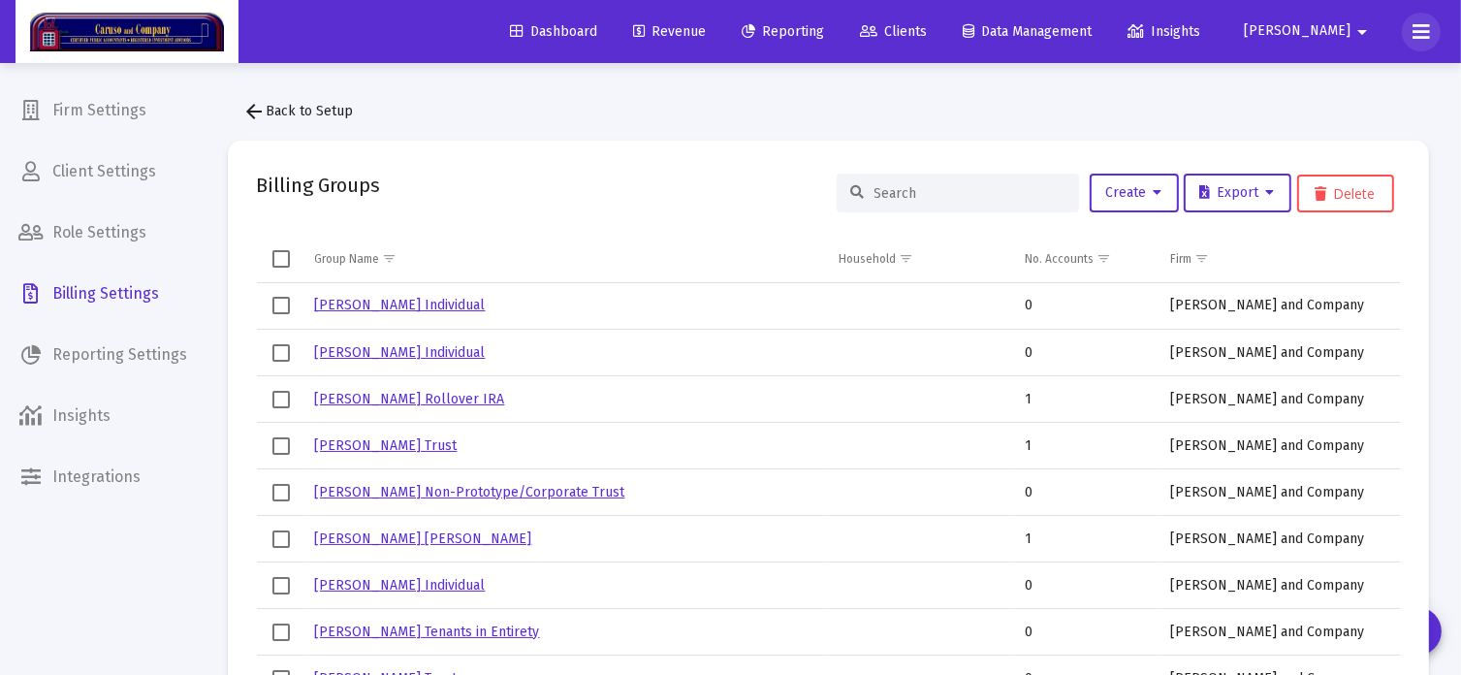
click at [1421, 39] on icon at bounding box center [1421, 31] width 17 height 23
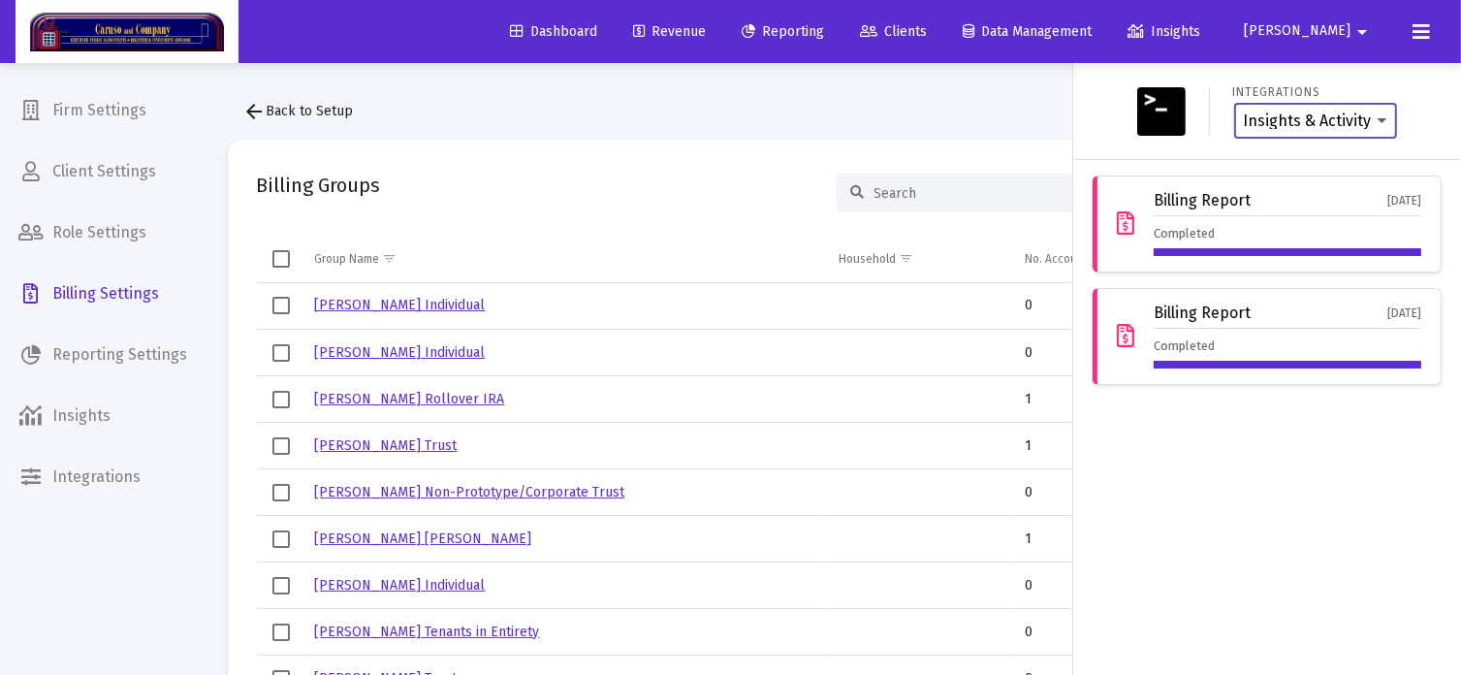
click at [1382, 119] on select "Insights & Activity Wealthbox" at bounding box center [1315, 120] width 143 height 17
click at [1411, 101] on div "Integrations Insights & Activity Wealthbox" at bounding box center [1267, 111] width 372 height 65
click at [1319, 232] on div "Completed" at bounding box center [1288, 240] width 268 height 32
click at [1117, 232] on icon at bounding box center [1125, 223] width 17 height 23
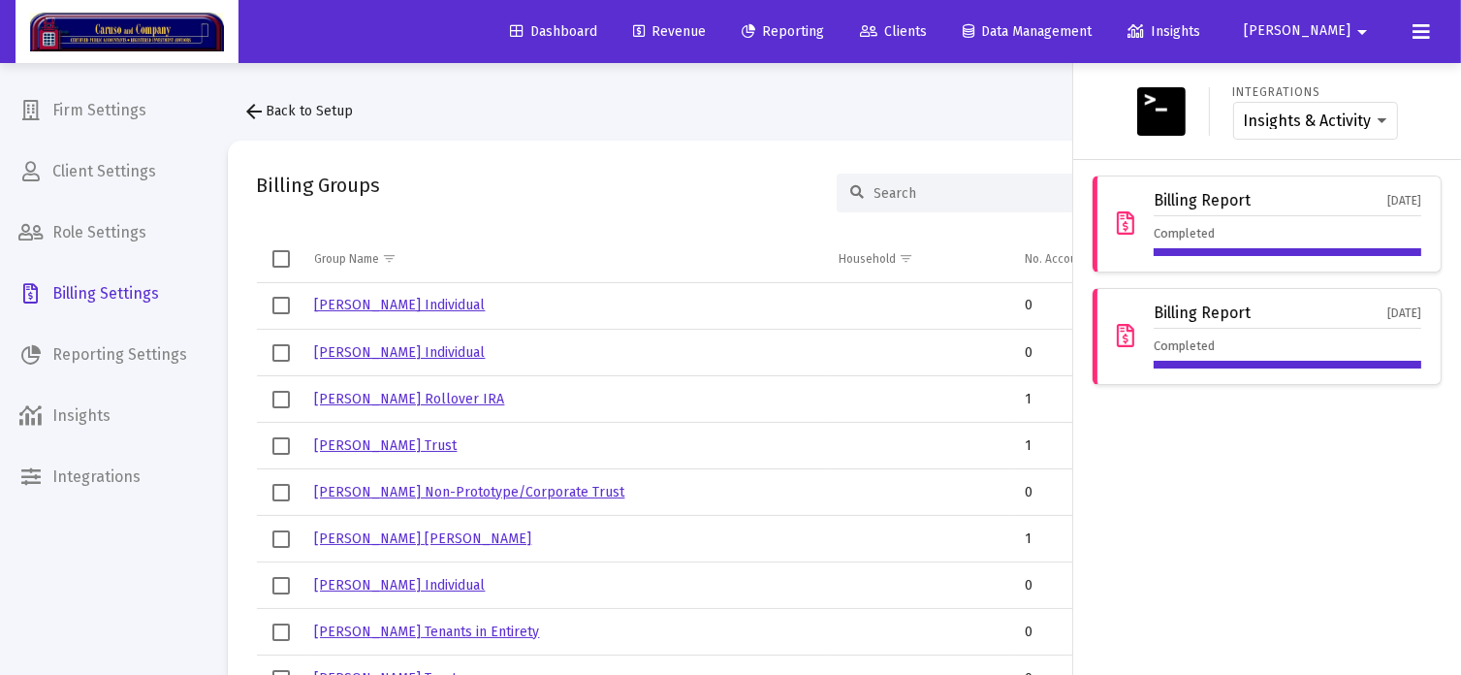
click at [1132, 336] on icon at bounding box center [1125, 336] width 17 height 23
click at [1222, 440] on div "Integrations Insights & Activity Wealthbox Billing Report [DATE] Completed Bill…" at bounding box center [1267, 369] width 388 height 612
click at [1039, 109] on div at bounding box center [730, 337] width 1461 height 675
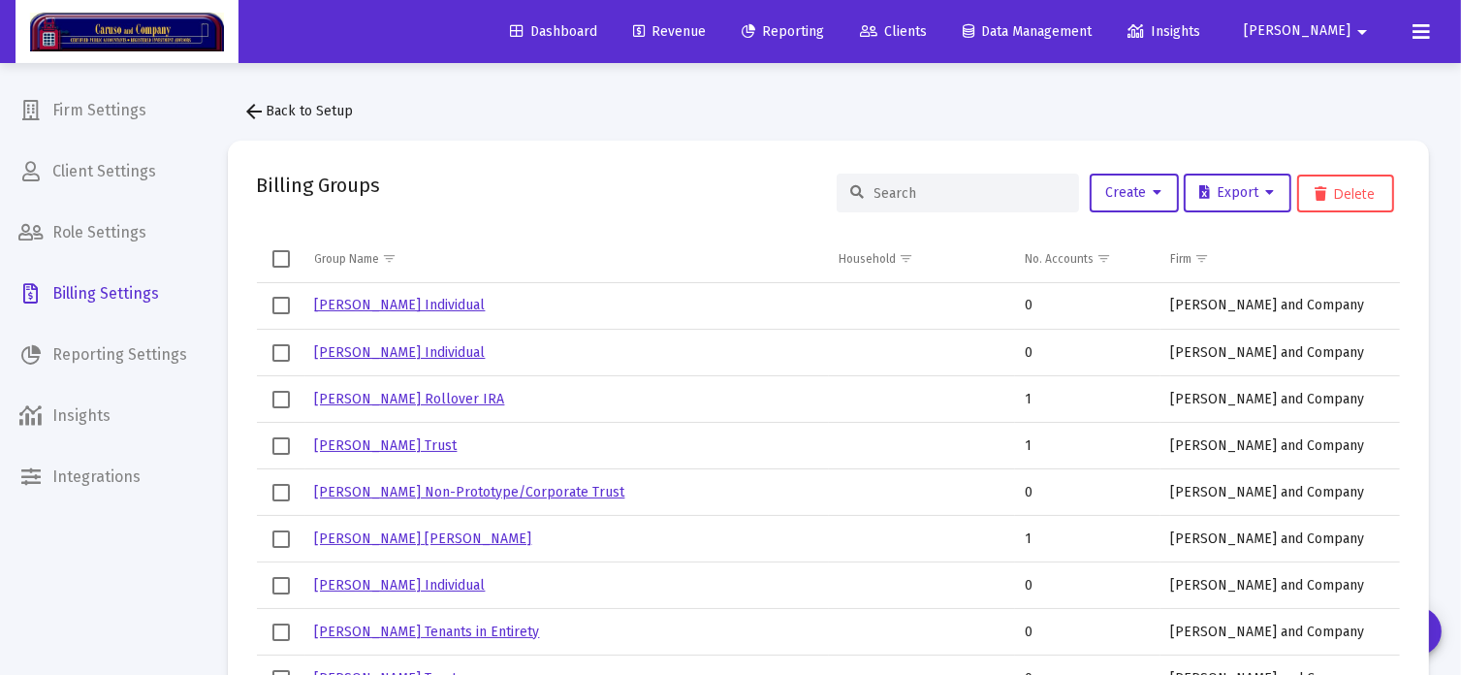
click at [1356, 34] on mat-icon "arrow_drop_down" at bounding box center [1362, 32] width 23 height 39
click at [1350, 131] on button "Logout" at bounding box center [1356, 129] width 115 height 47
